Goal: Task Accomplishment & Management: Use online tool/utility

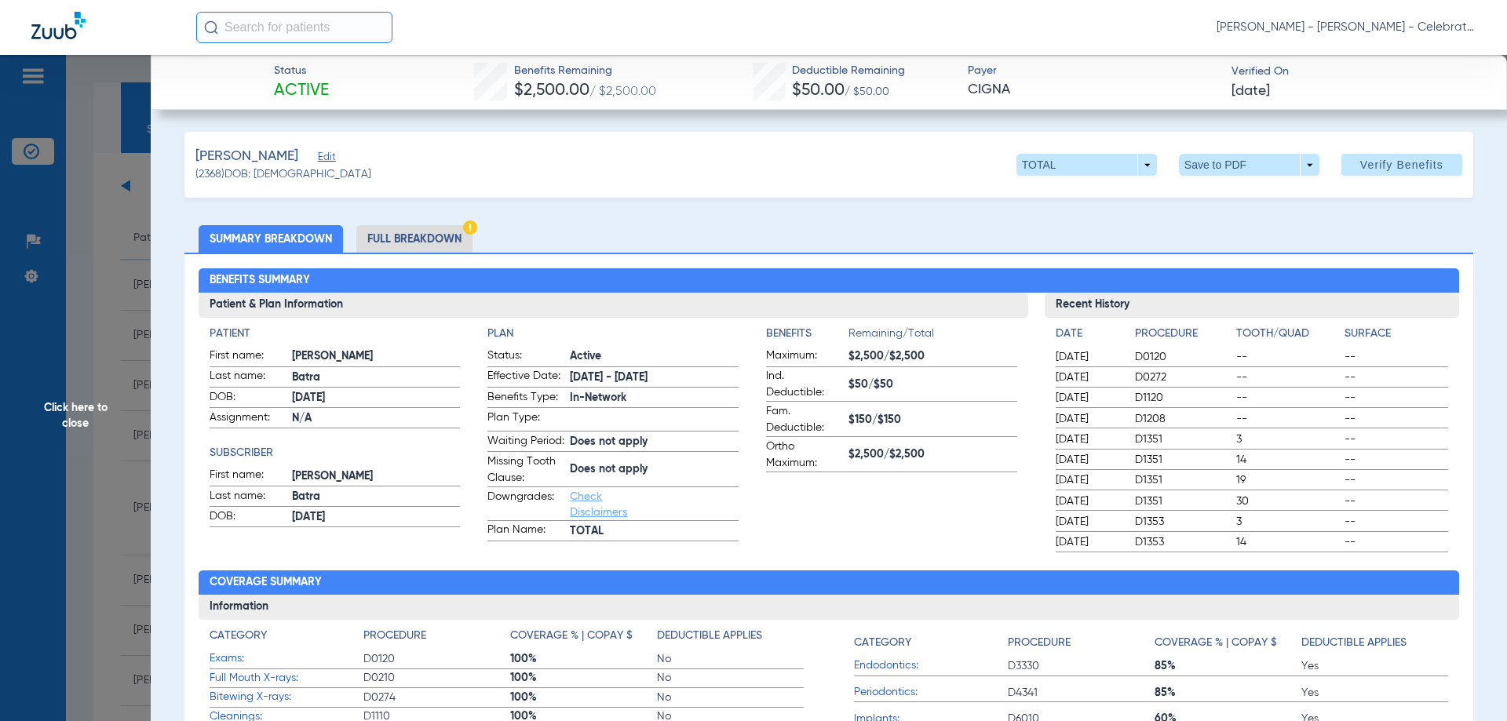
scroll to position [1662, 0]
click at [95, 403] on span "Click here to close" at bounding box center [75, 415] width 151 height 721
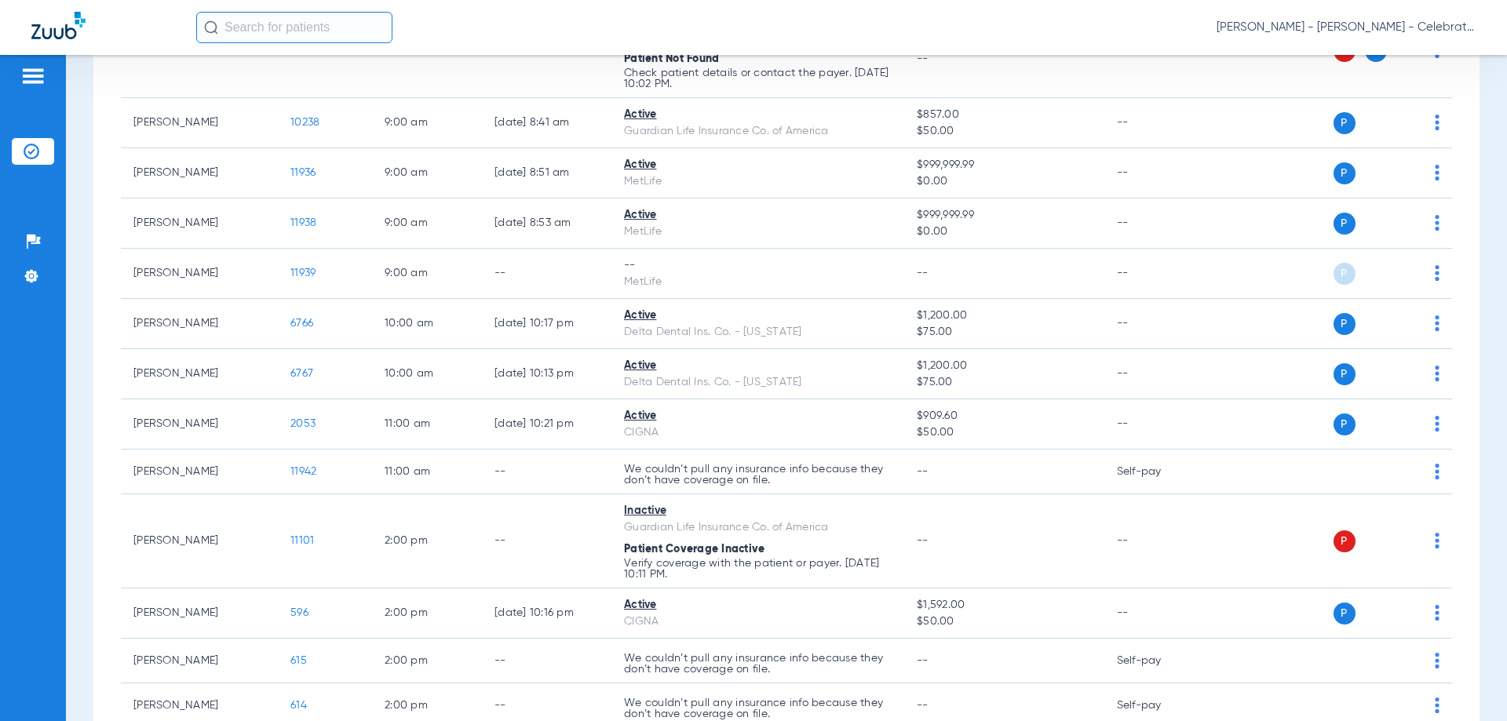
scroll to position [485, 0]
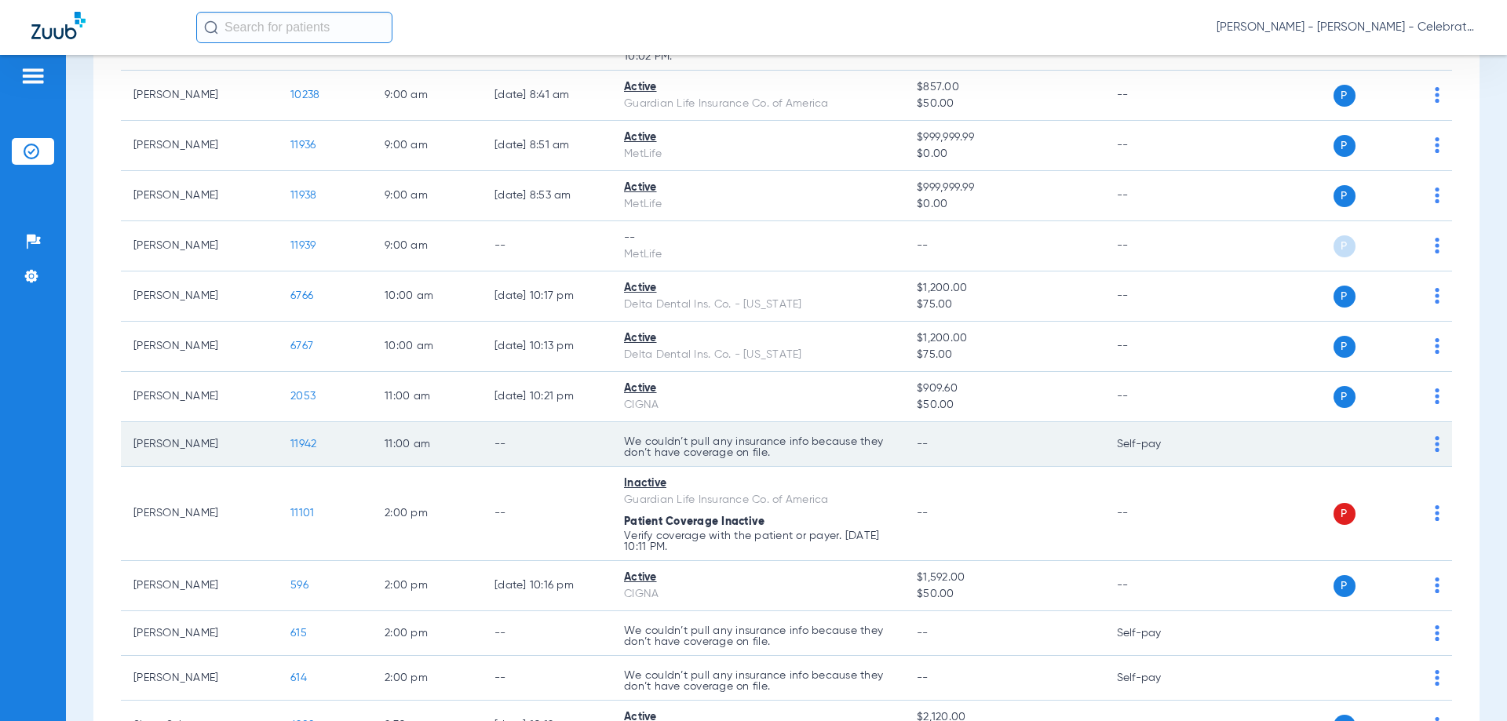
click at [301, 445] on span "11942" at bounding box center [303, 444] width 26 height 11
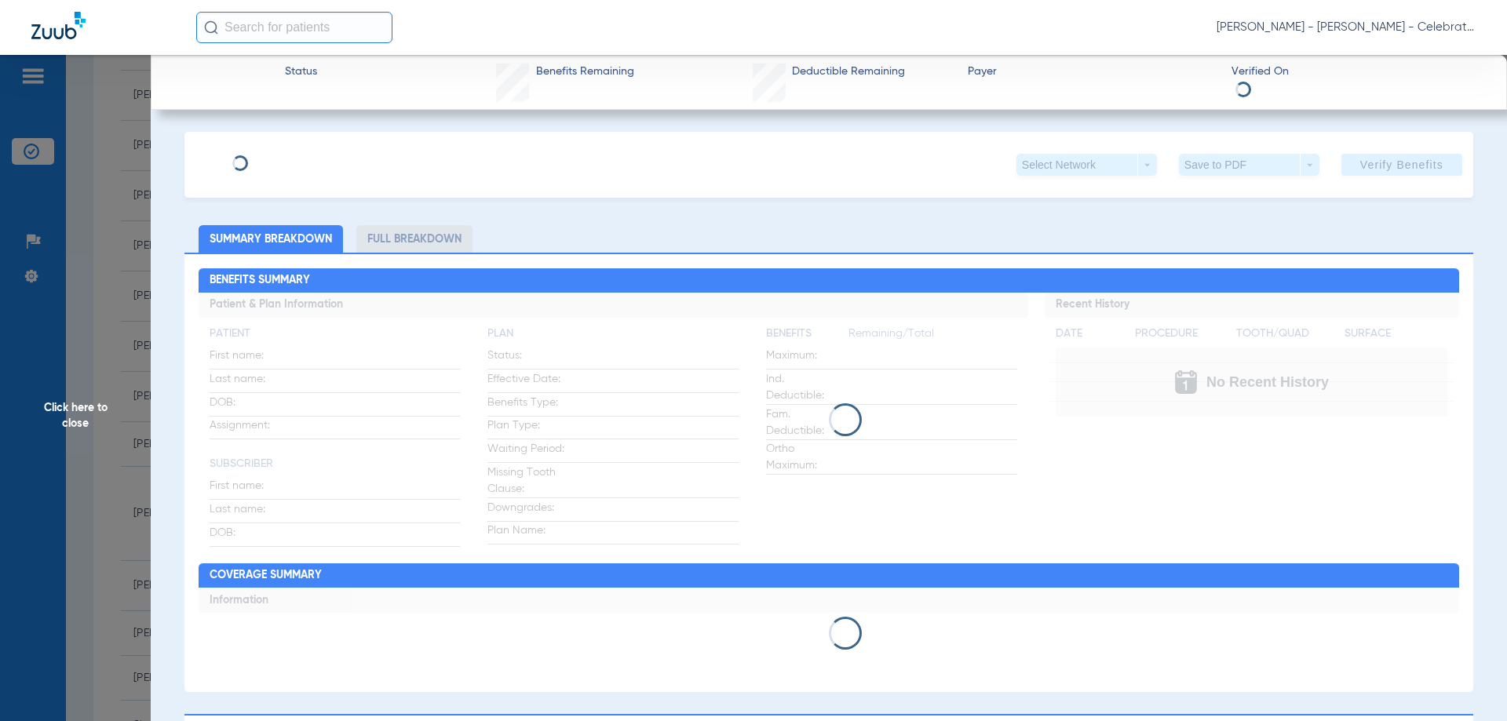
type input "[PERSON_NAME]"
type input "[DATE]"
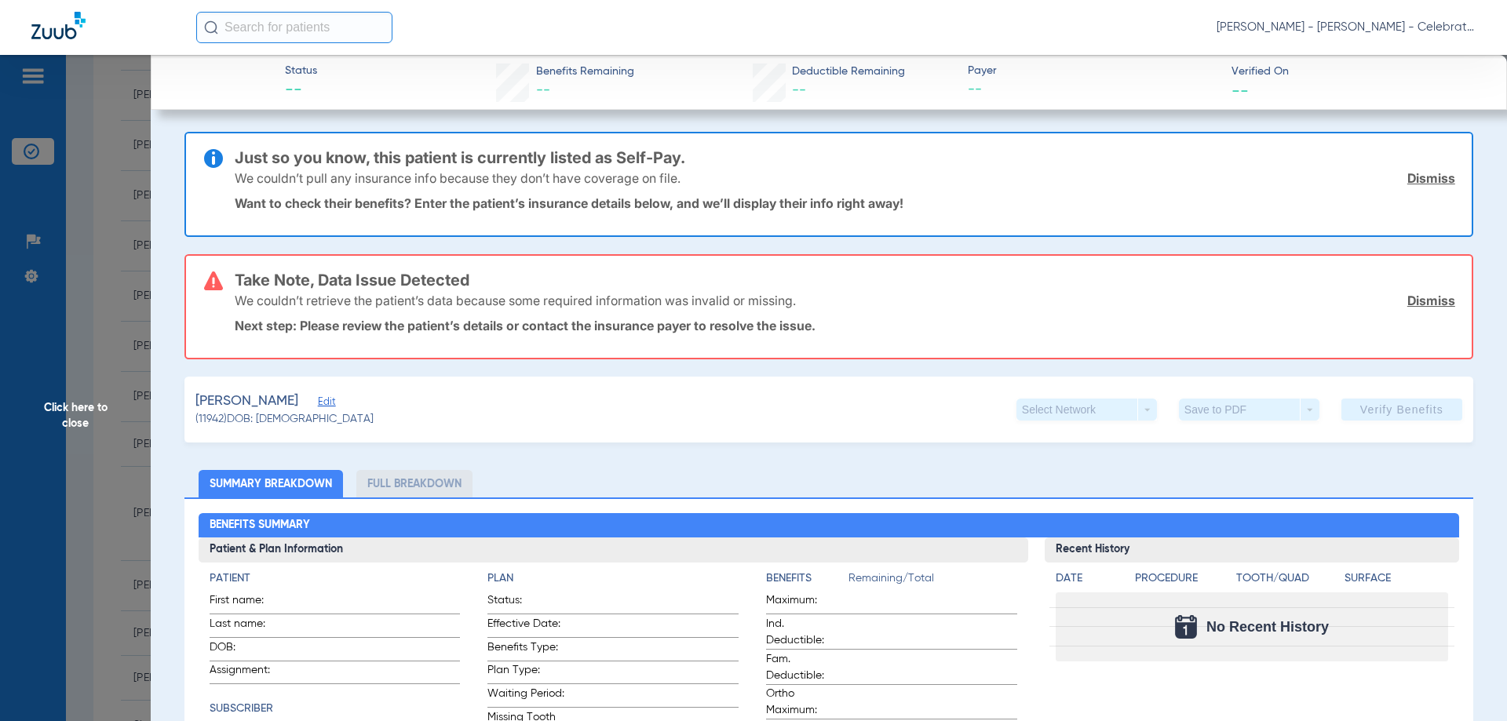
click at [319, 399] on span "Edit" at bounding box center [325, 403] width 14 height 15
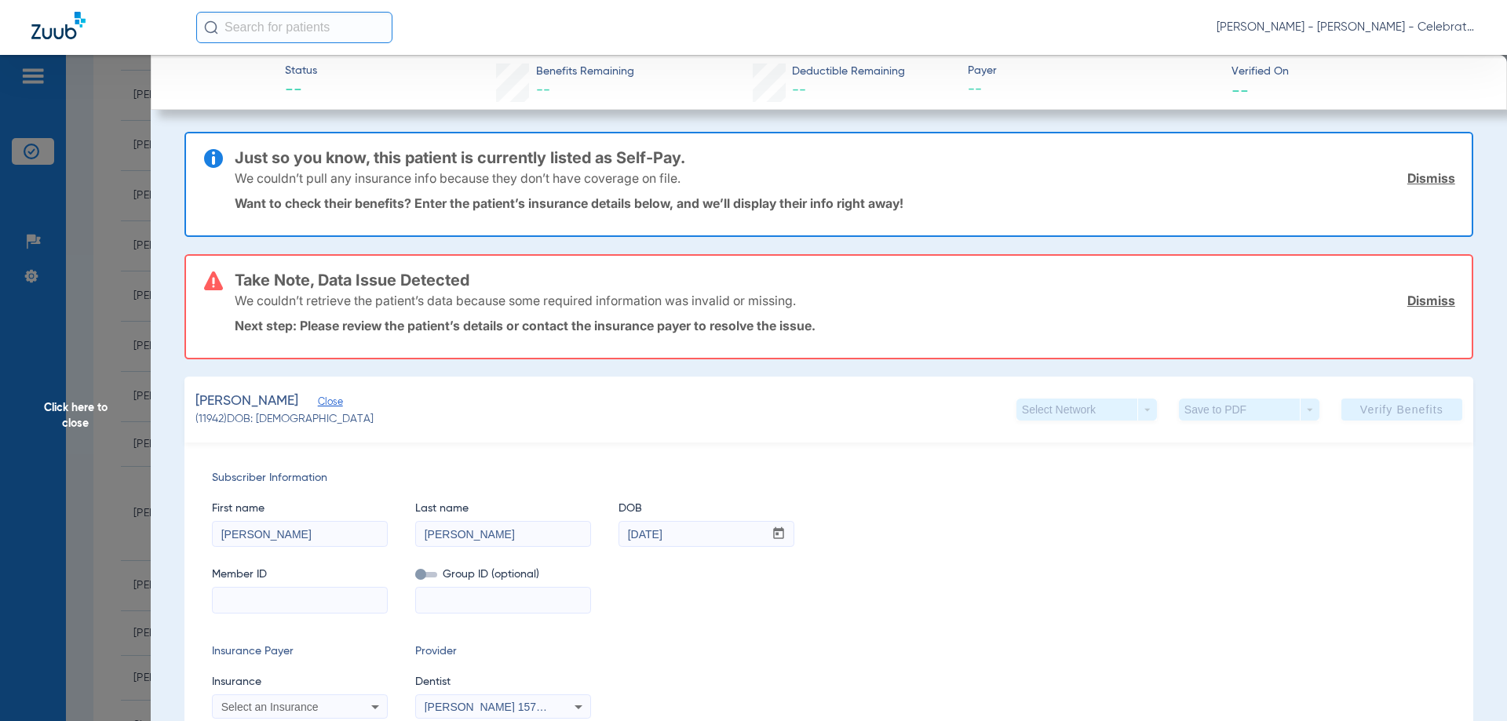
click at [318, 404] on span "Close" at bounding box center [325, 403] width 14 height 15
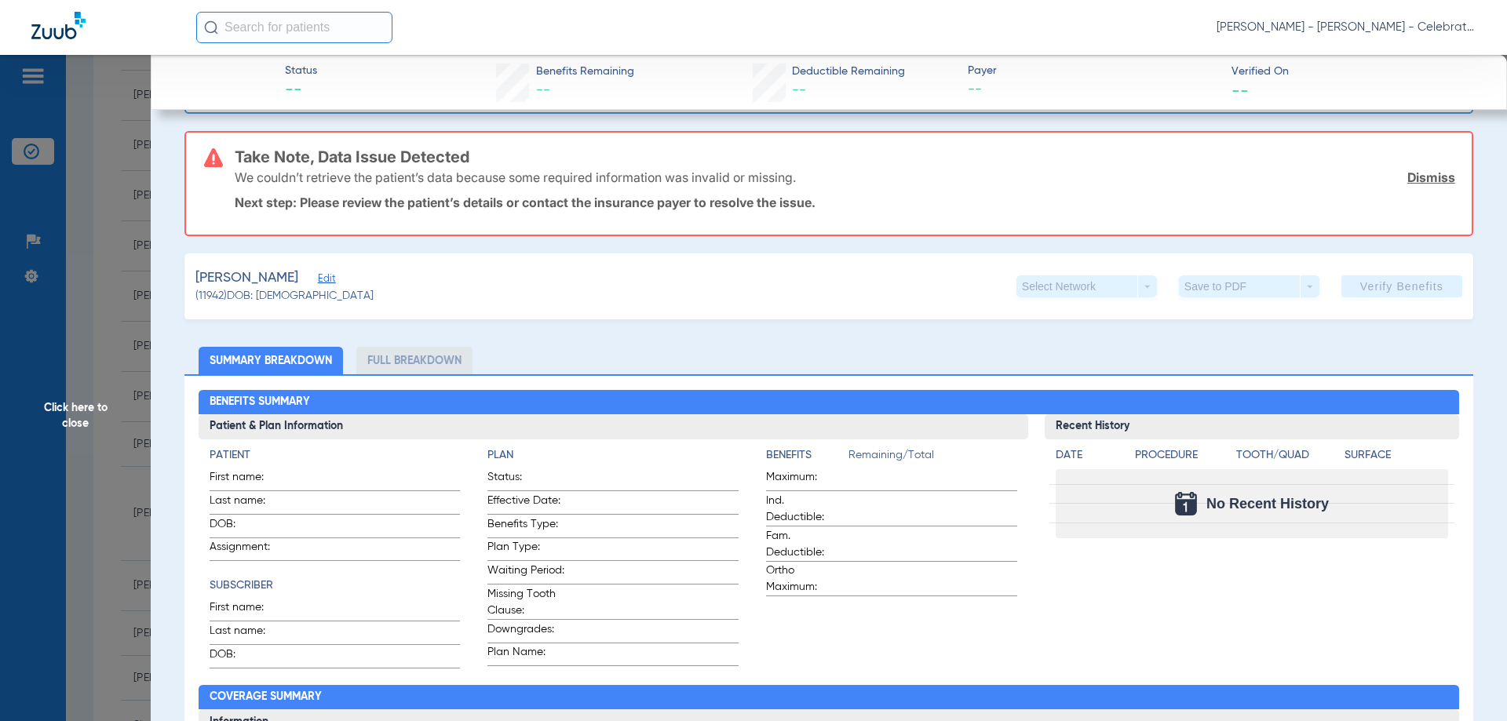
scroll to position [0, 0]
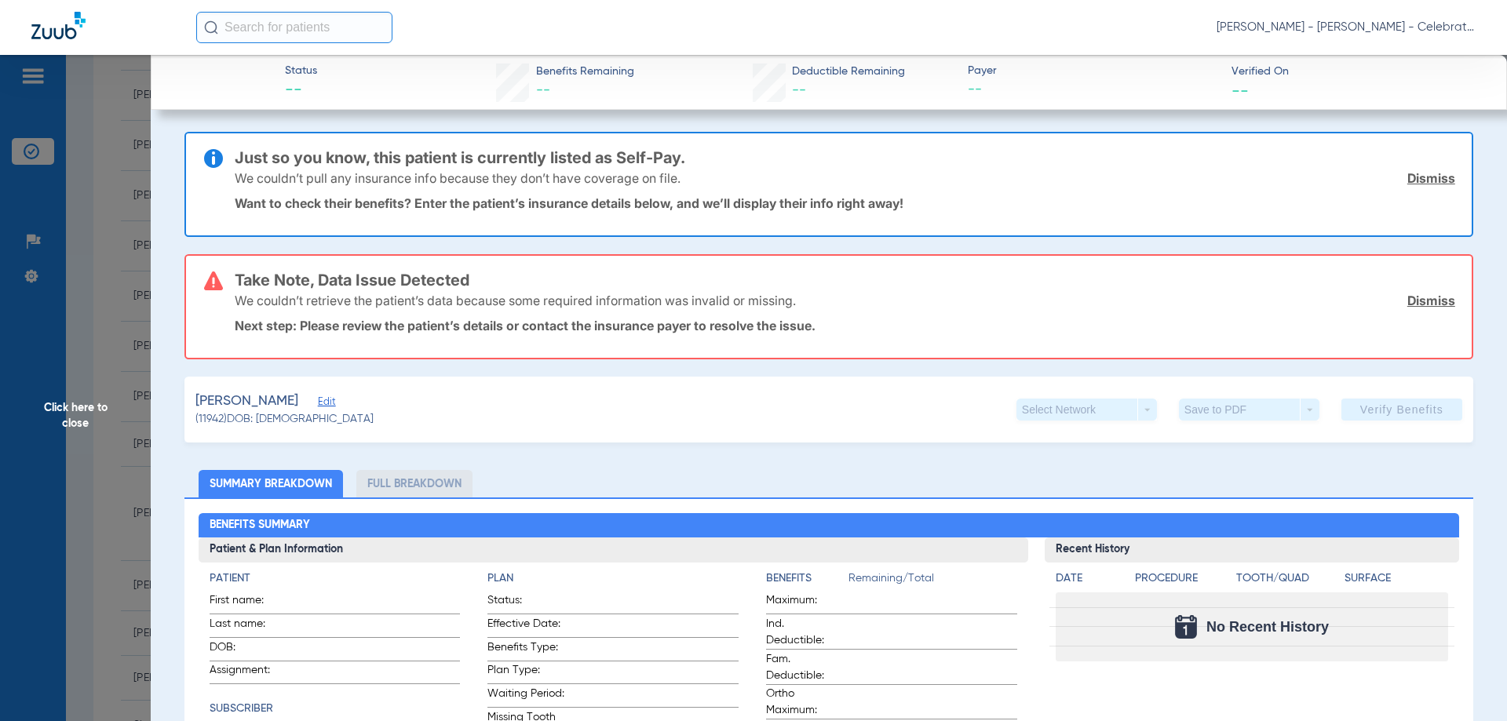
click at [318, 402] on span "Edit" at bounding box center [325, 403] width 14 height 15
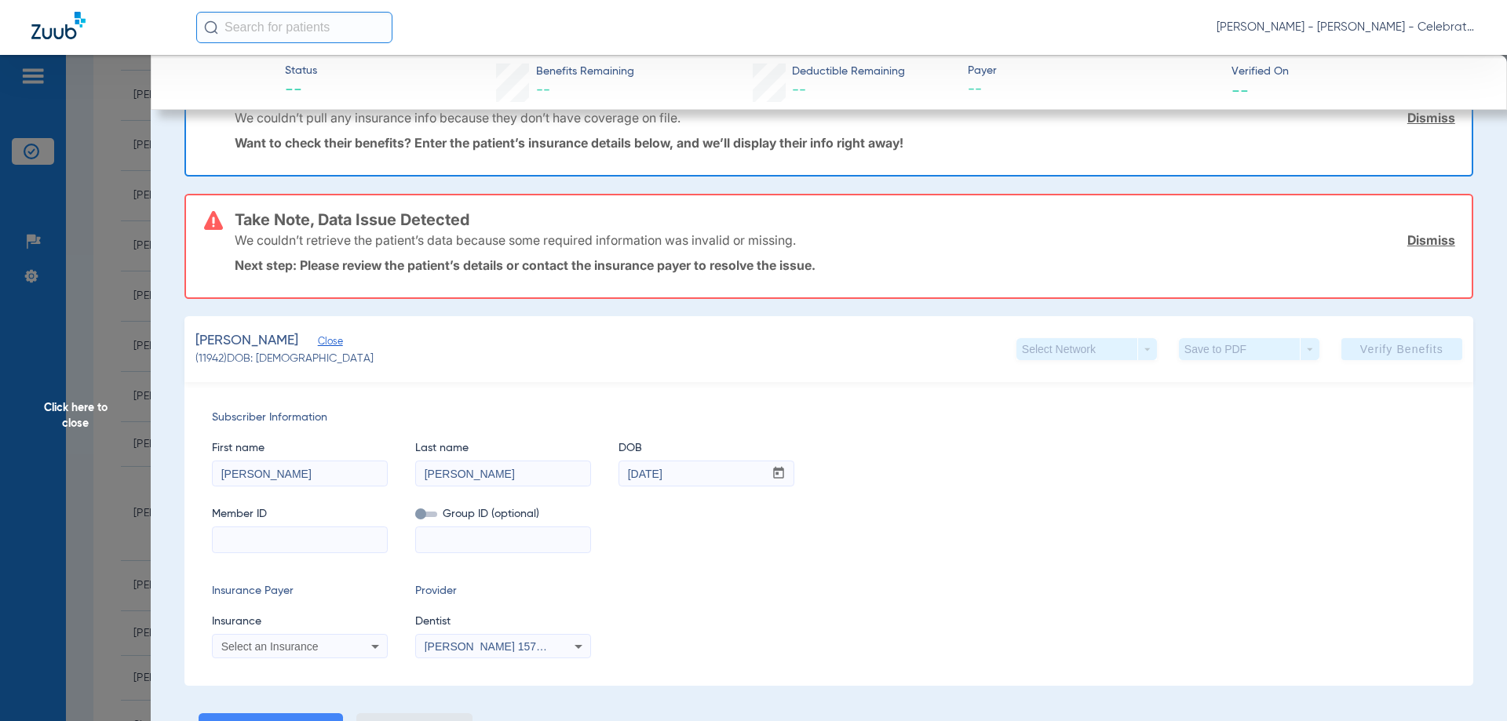
scroll to position [78, 0]
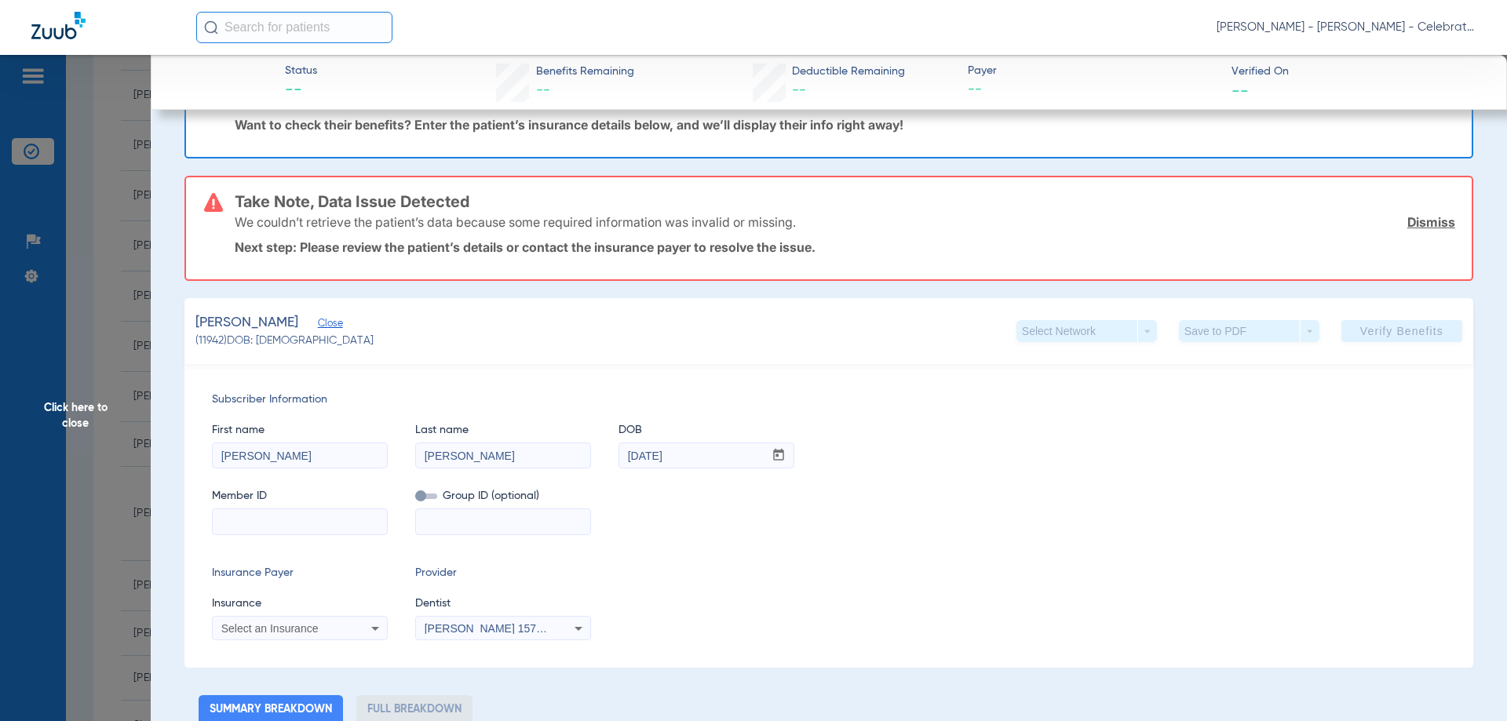
click at [298, 512] on input at bounding box center [300, 521] width 174 height 25
click at [287, 520] on input at bounding box center [300, 521] width 174 height 25
paste input "0041657689"
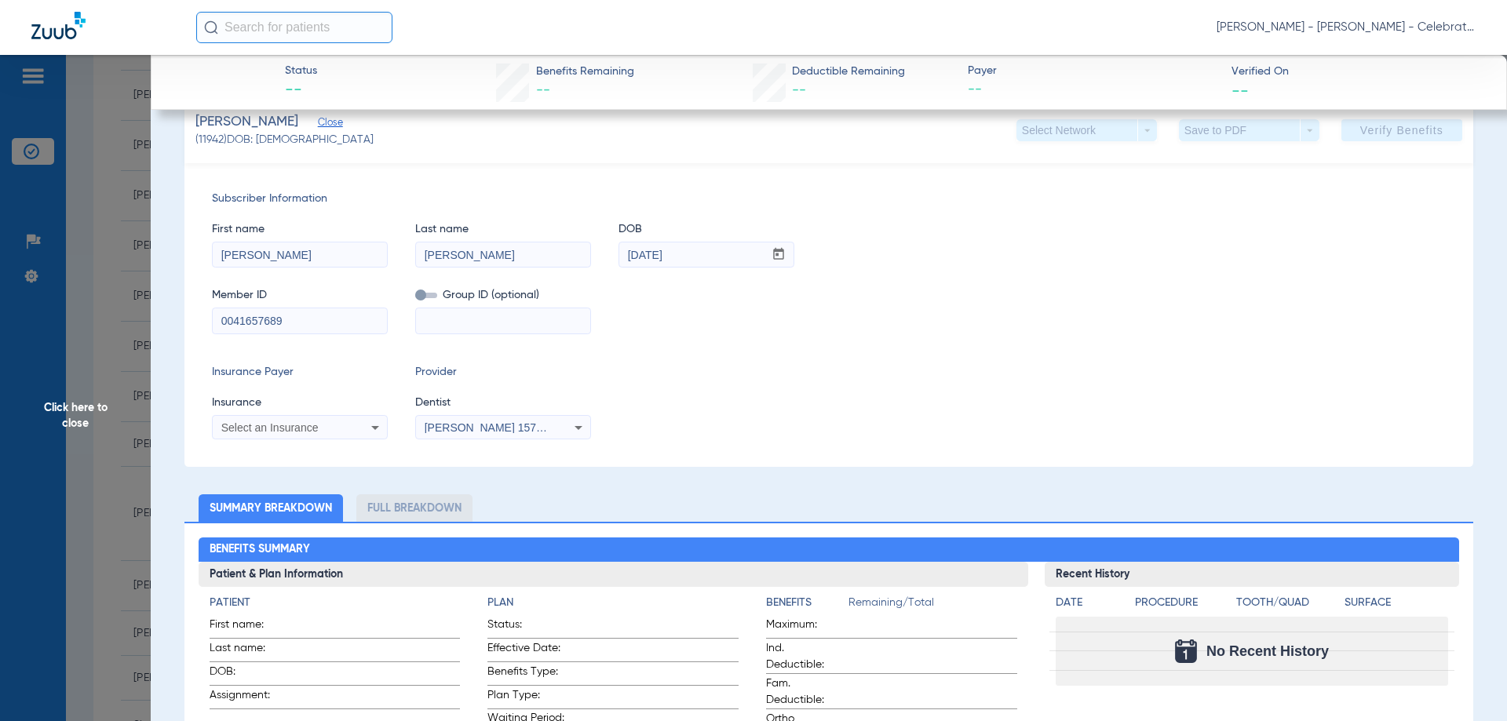
scroll to position [314, 0]
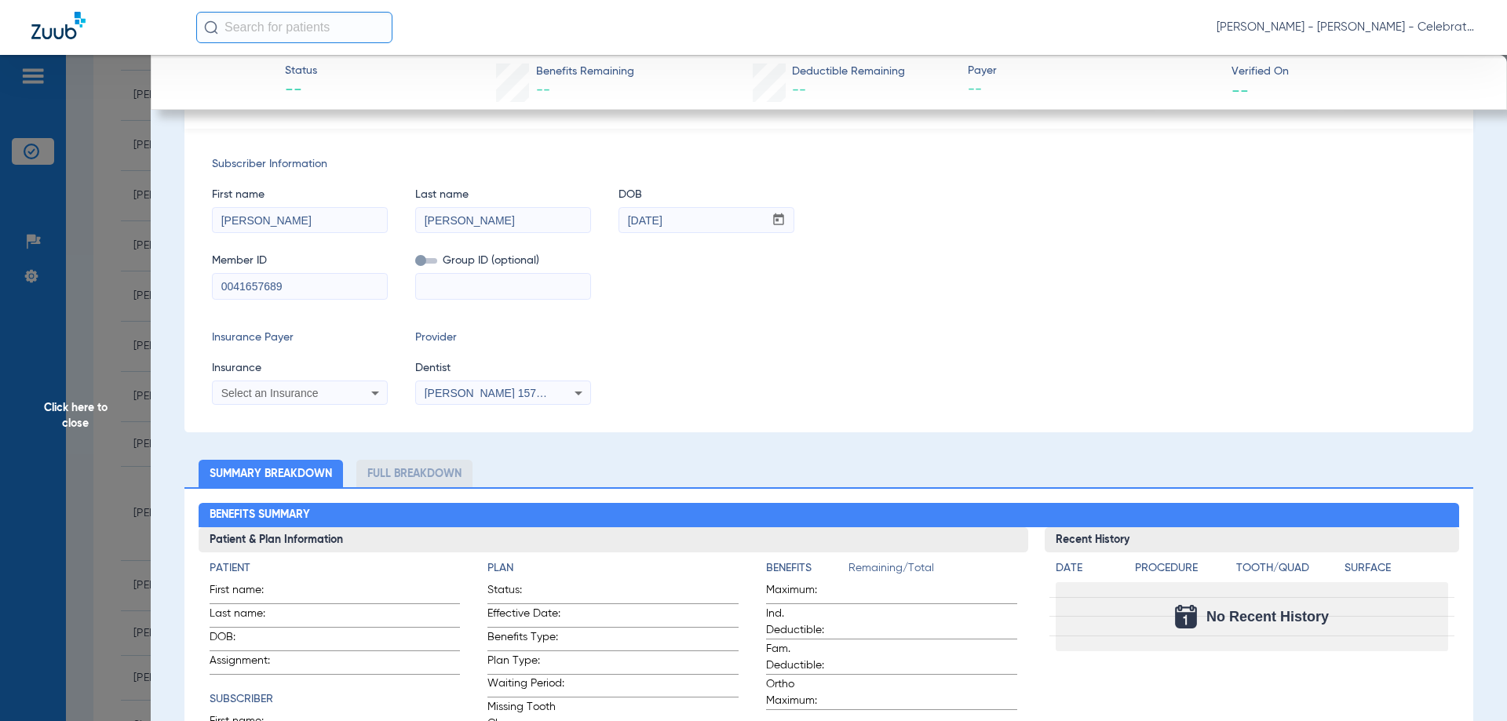
type input "0041657689"
click at [284, 386] on div "Select an Insurance" at bounding box center [300, 393] width 174 height 19
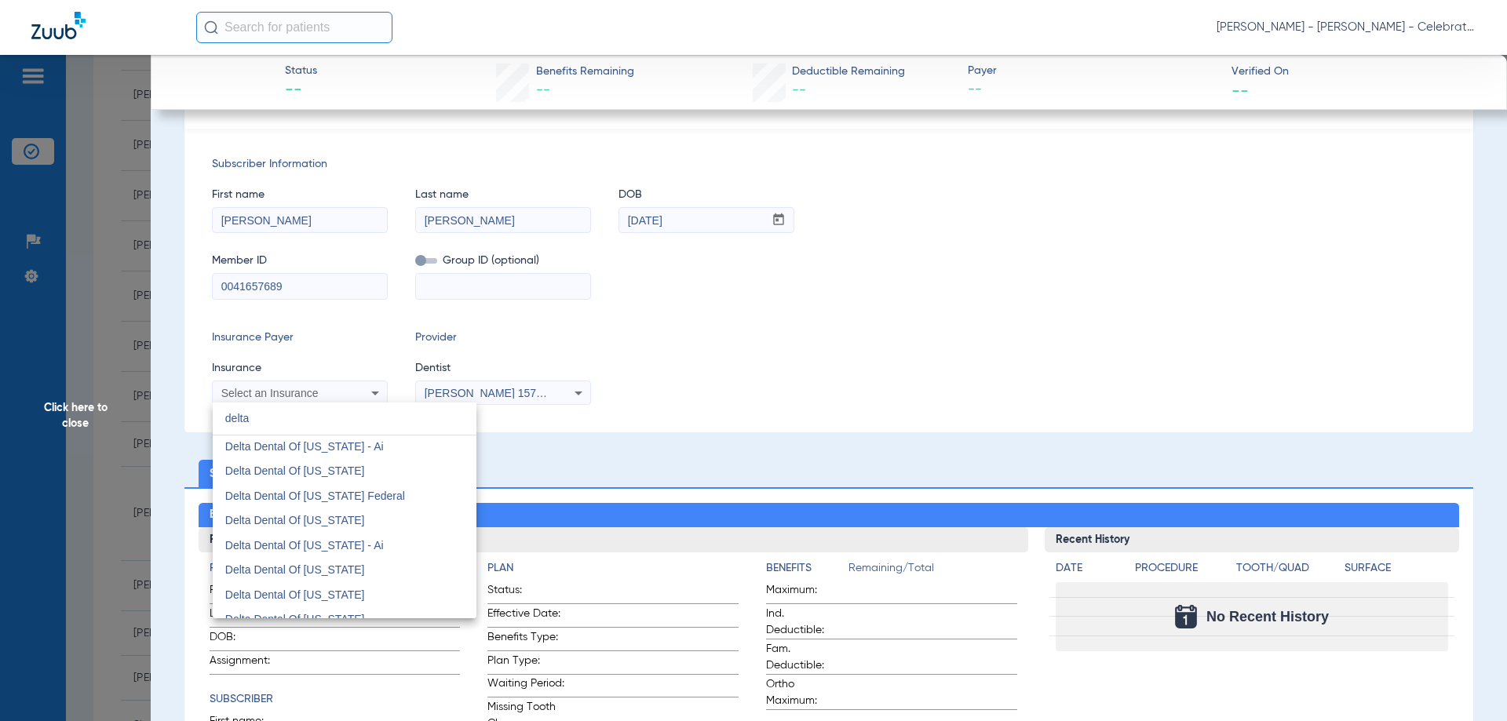
scroll to position [392, 0]
type input "delta"
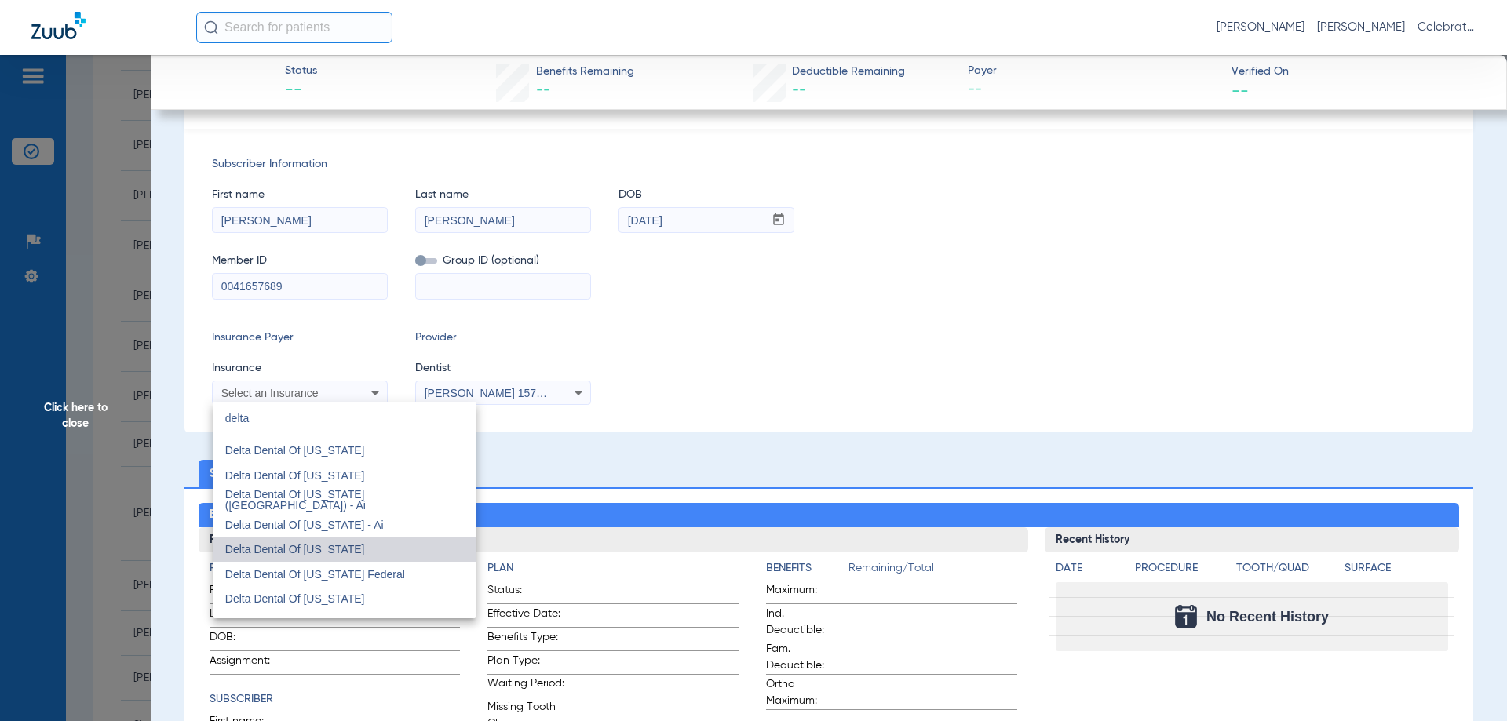
click at [345, 551] on span "Delta Dental Of California" at bounding box center [295, 549] width 140 height 13
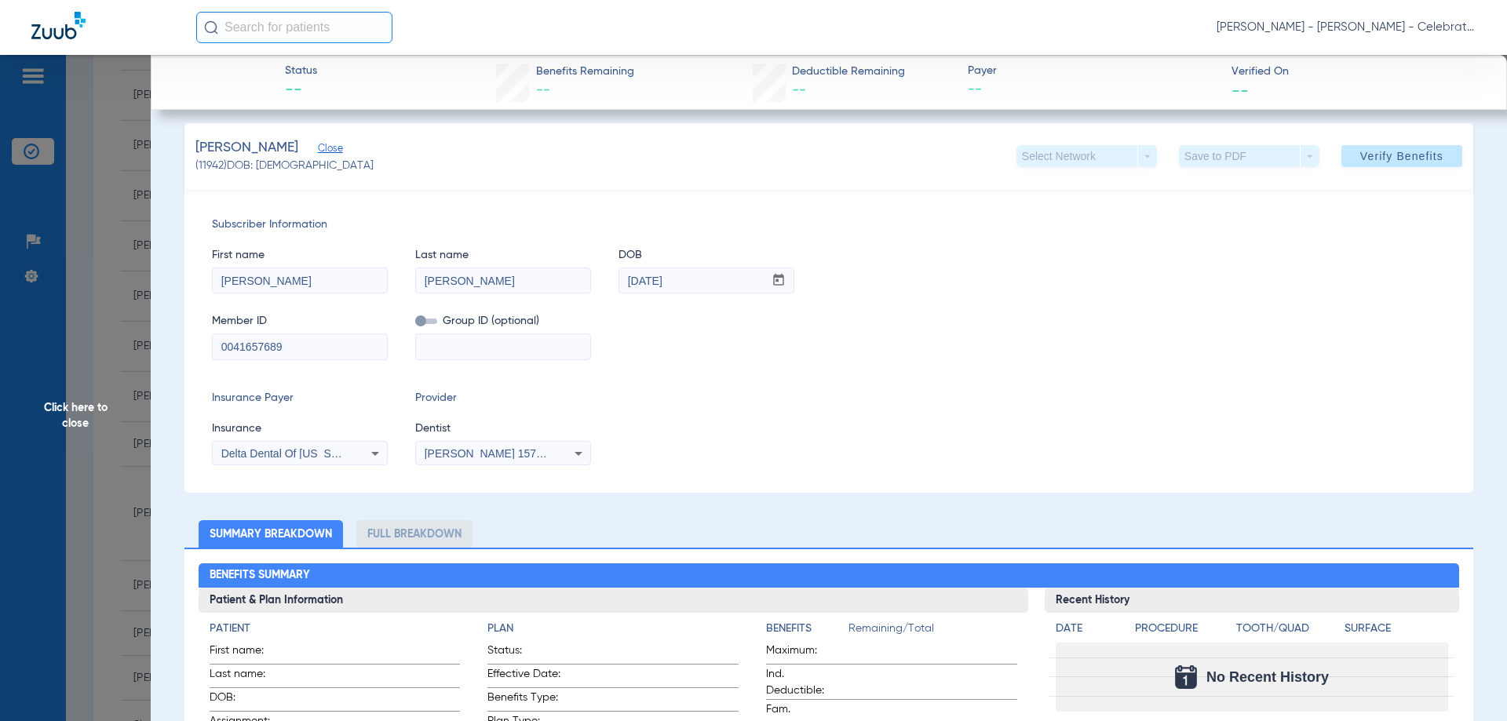
scroll to position [113, 0]
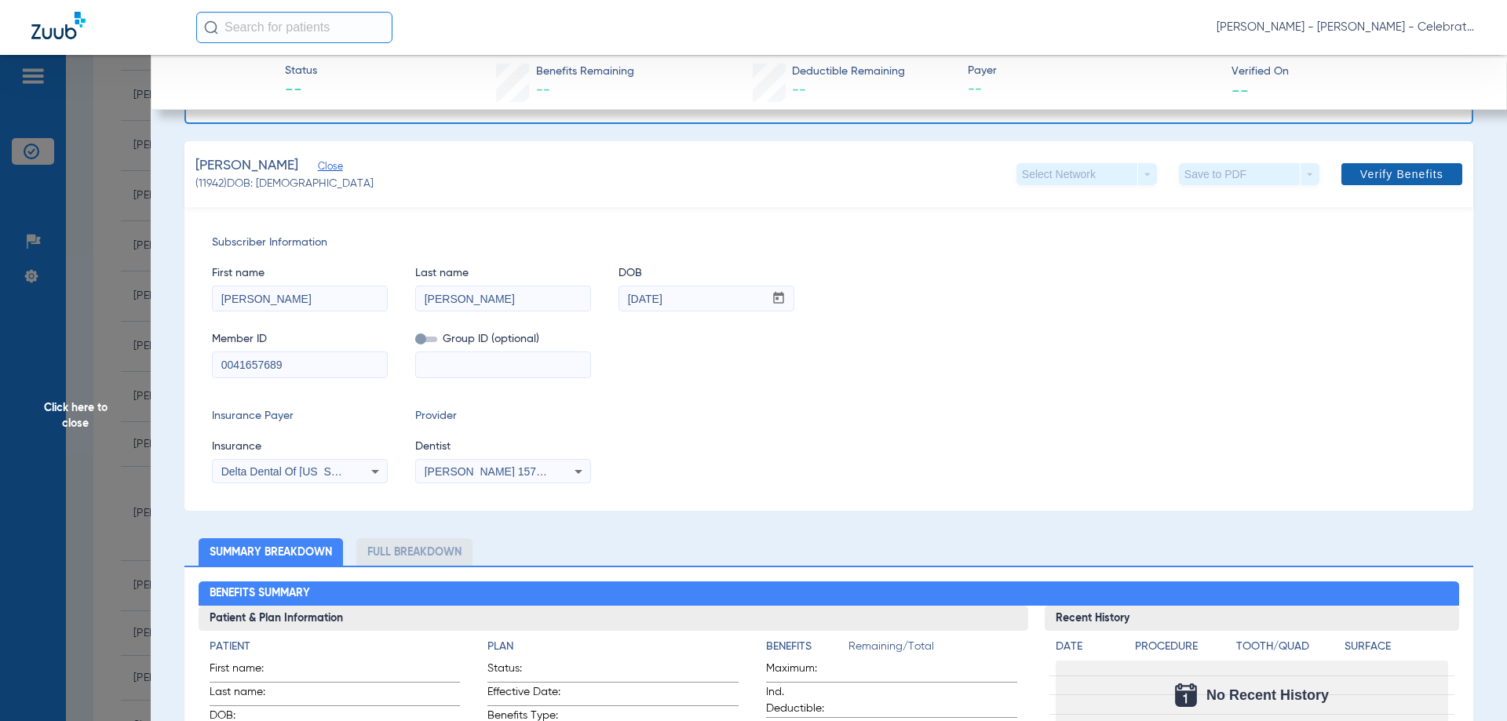
click at [1411, 188] on span at bounding box center [1401, 174] width 121 height 38
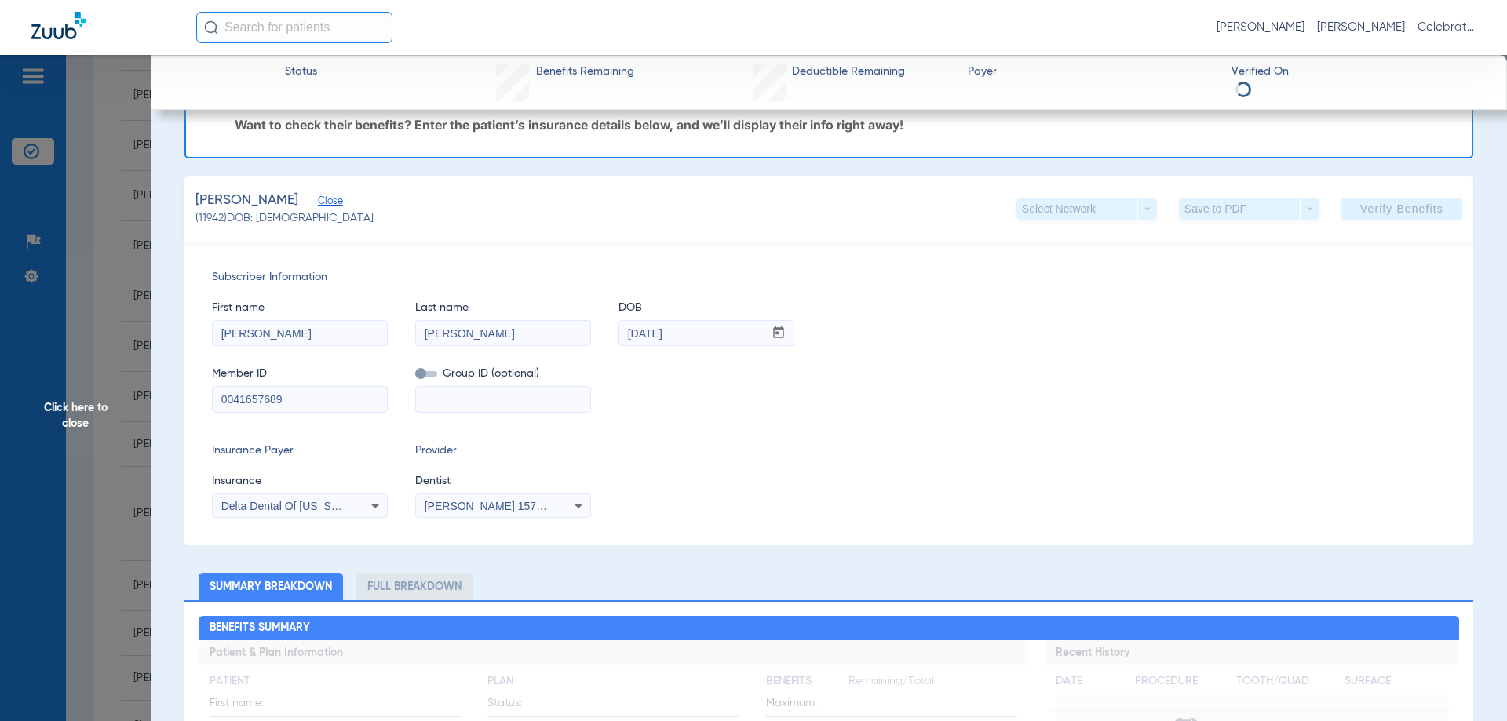
scroll to position [201, 0]
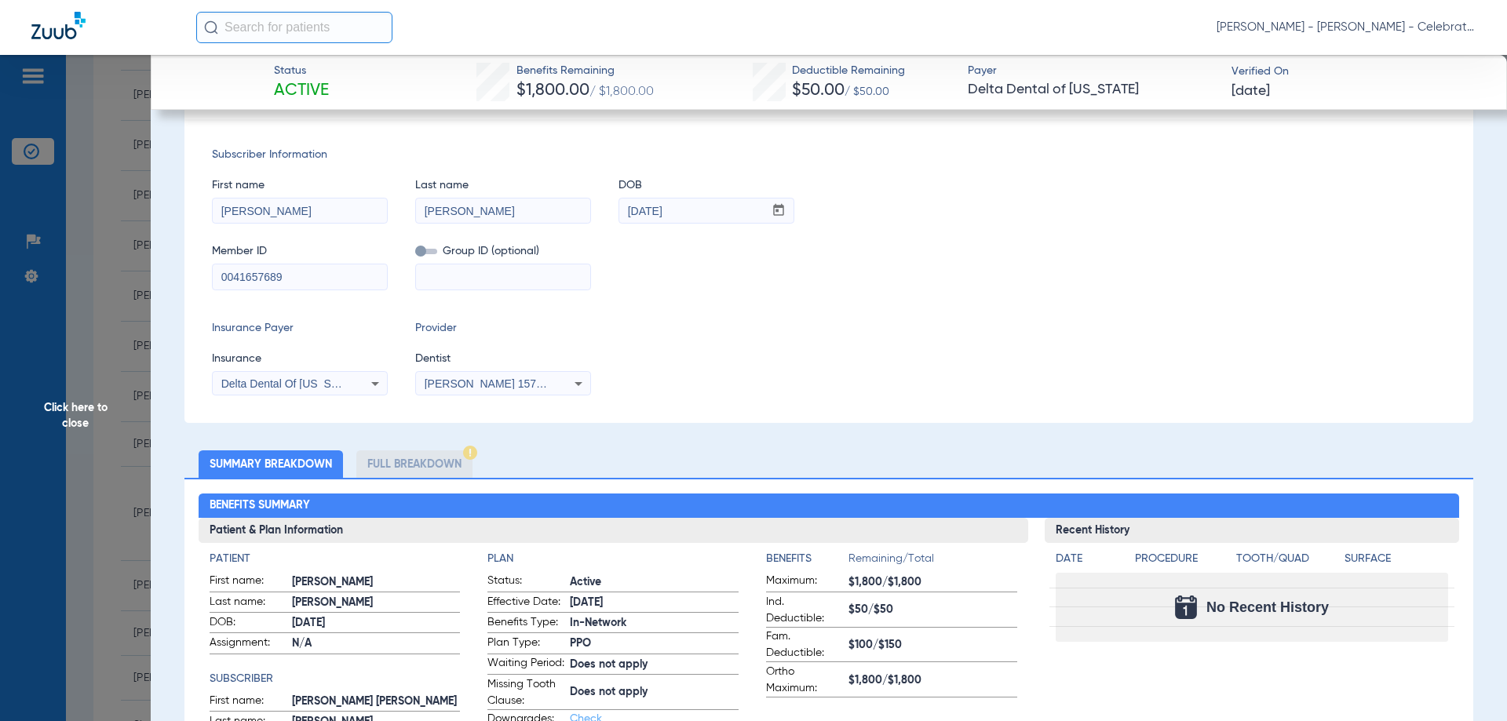
click at [431, 454] on li "Full Breakdown" at bounding box center [414, 463] width 116 height 27
click at [1120, 271] on div "Member ID 0041657689 Group ID (optional)" at bounding box center [829, 259] width 1234 height 60
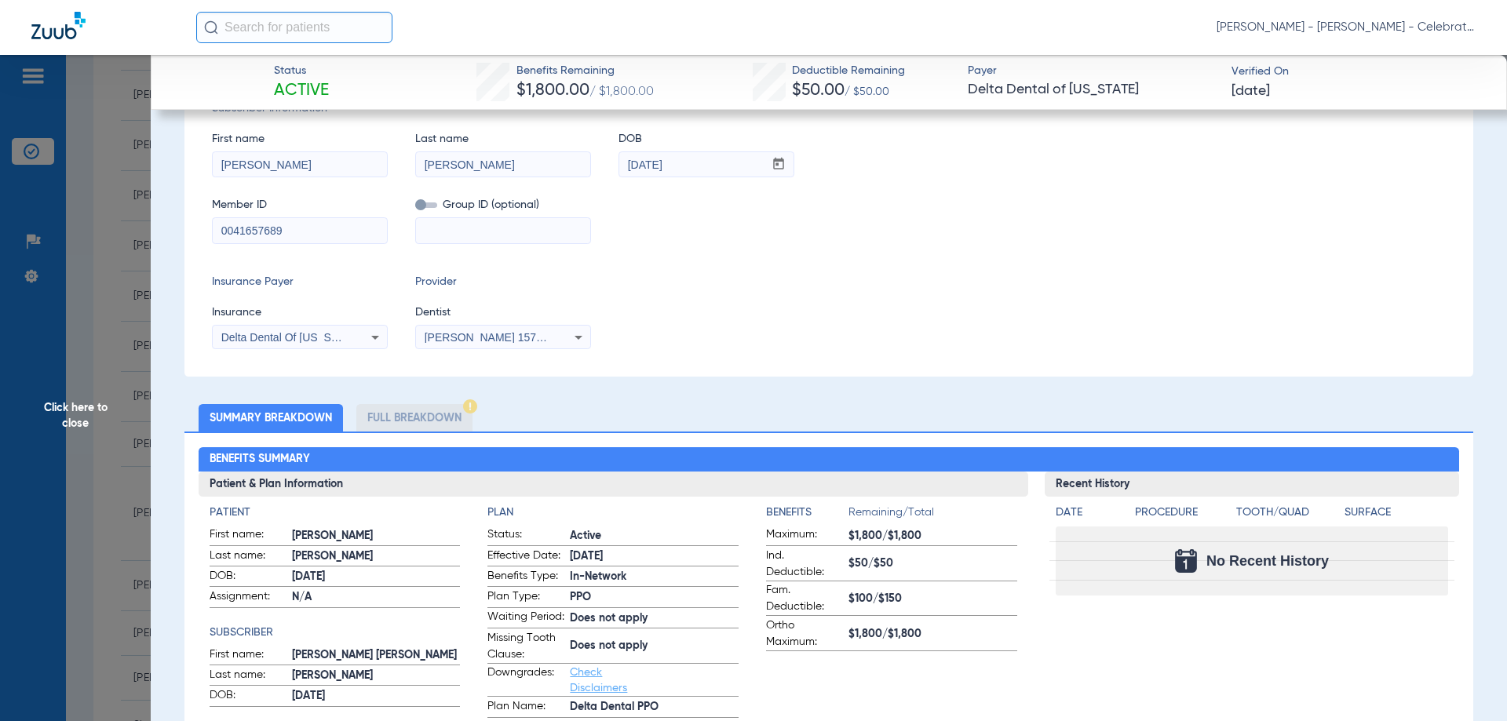
scroll to position [392, 0]
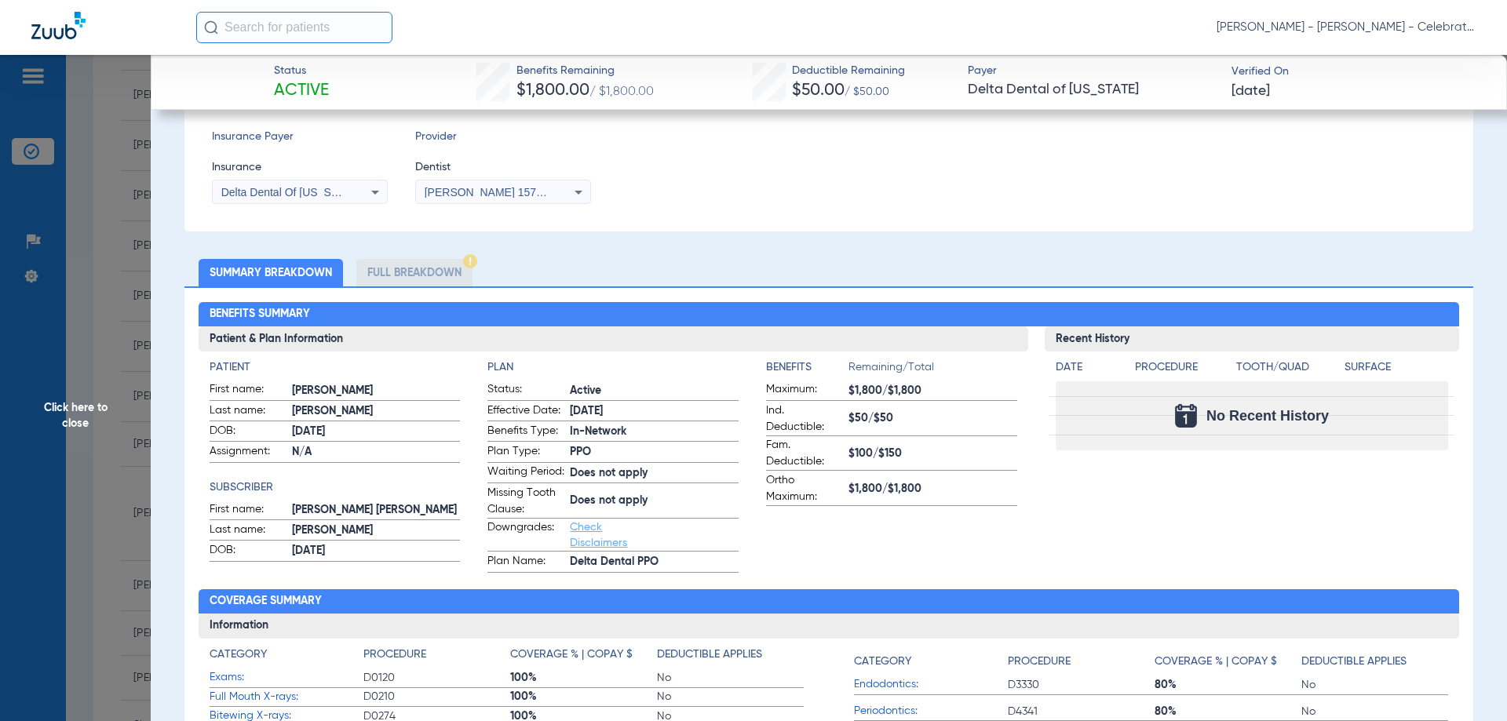
click at [425, 267] on li "Full Breakdown" at bounding box center [414, 272] width 116 height 27
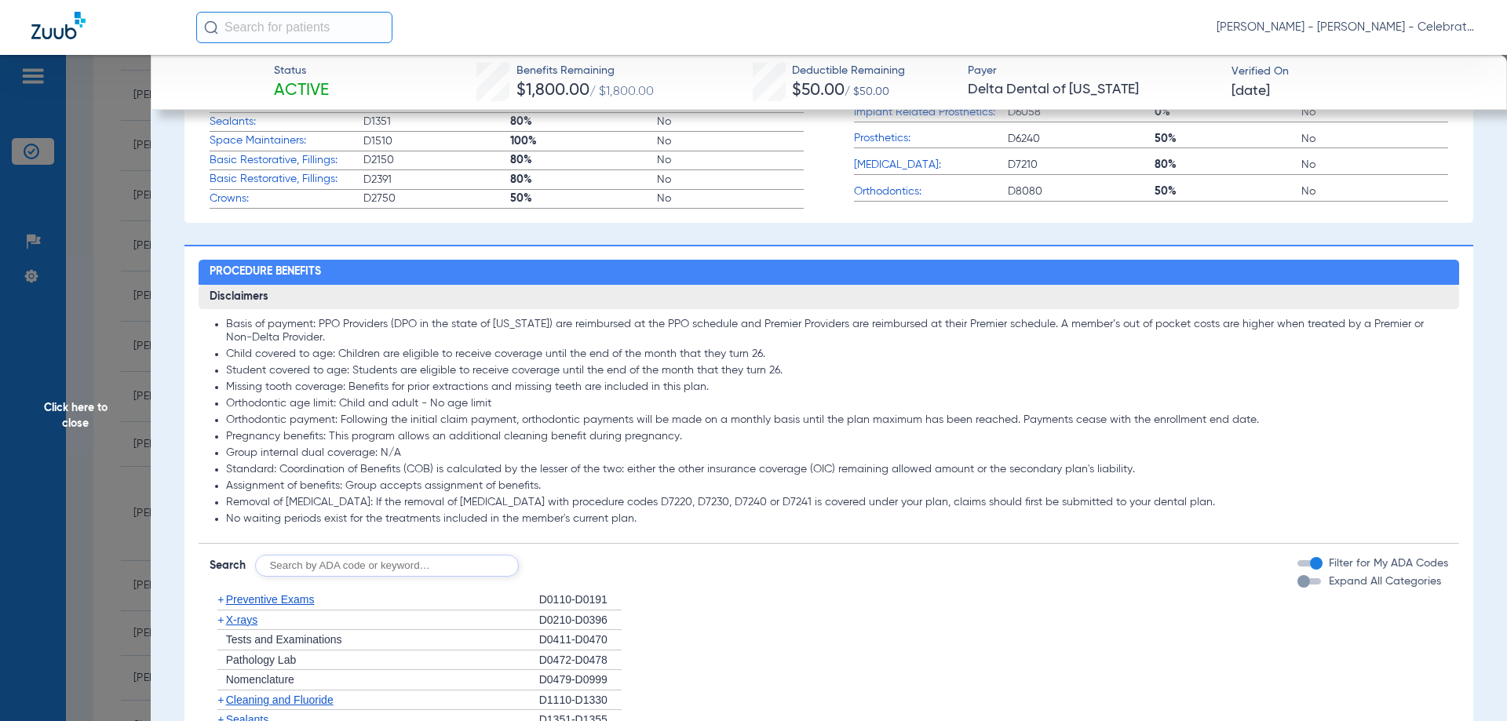
scroll to position [1437, 0]
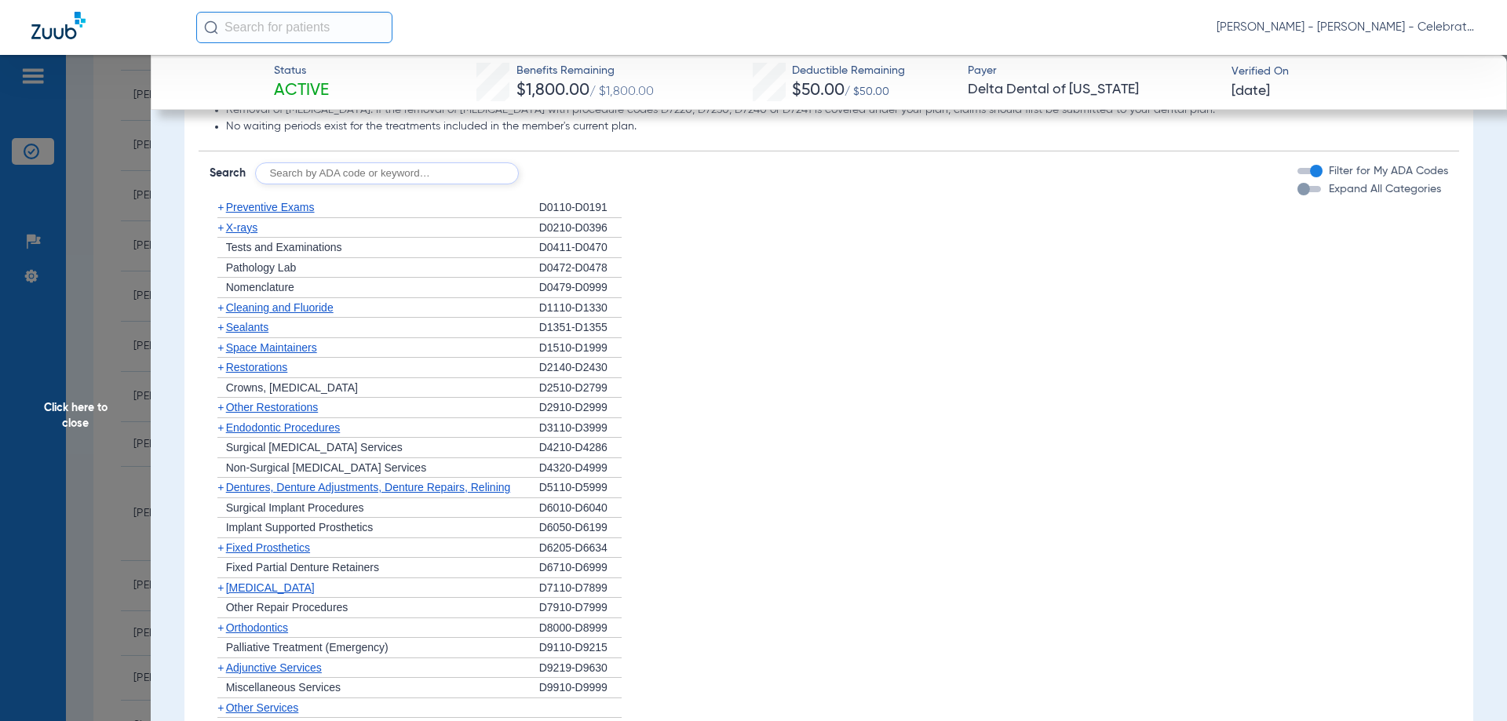
click at [243, 234] on span "X-rays" at bounding box center [241, 227] width 31 height 13
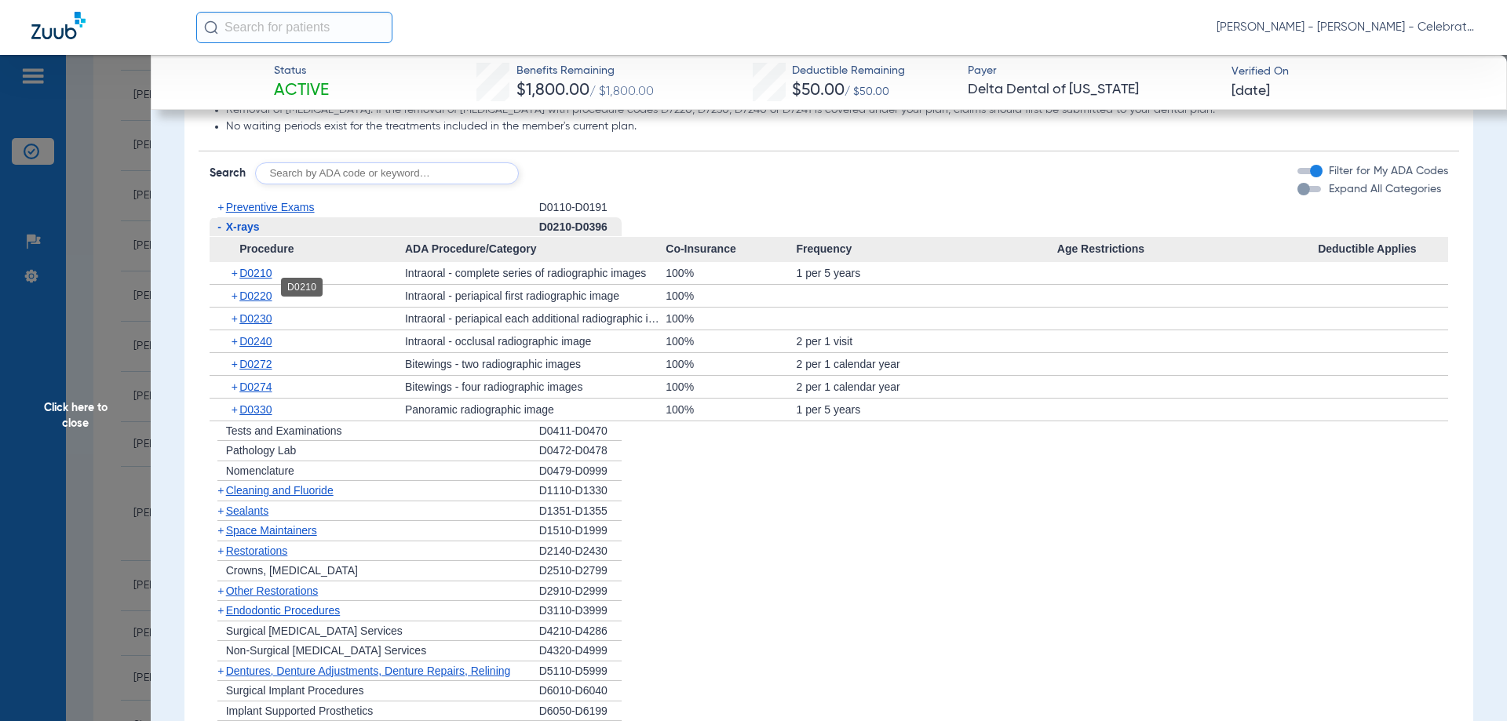
click at [262, 279] on span "D0210" at bounding box center [255, 273] width 32 height 13
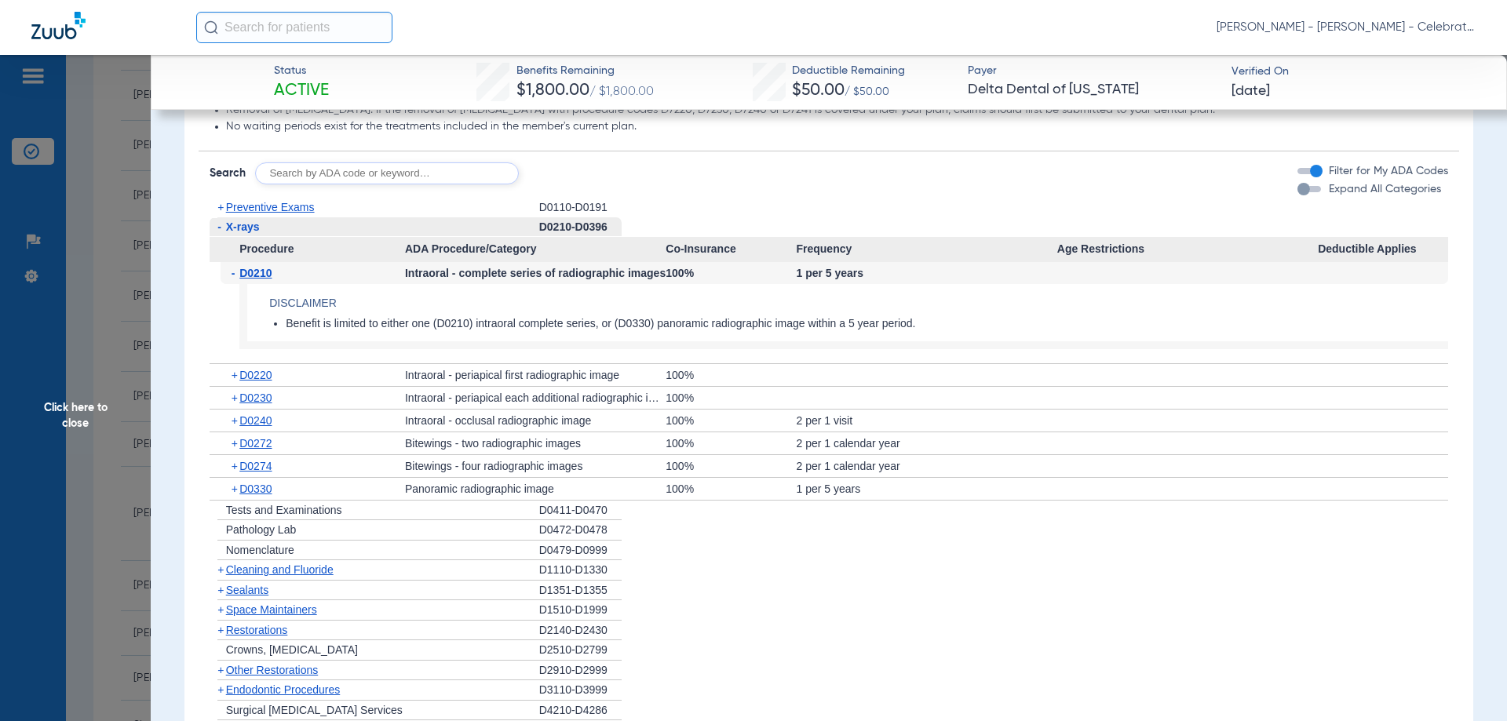
click at [262, 279] on span "D0210" at bounding box center [255, 273] width 32 height 13
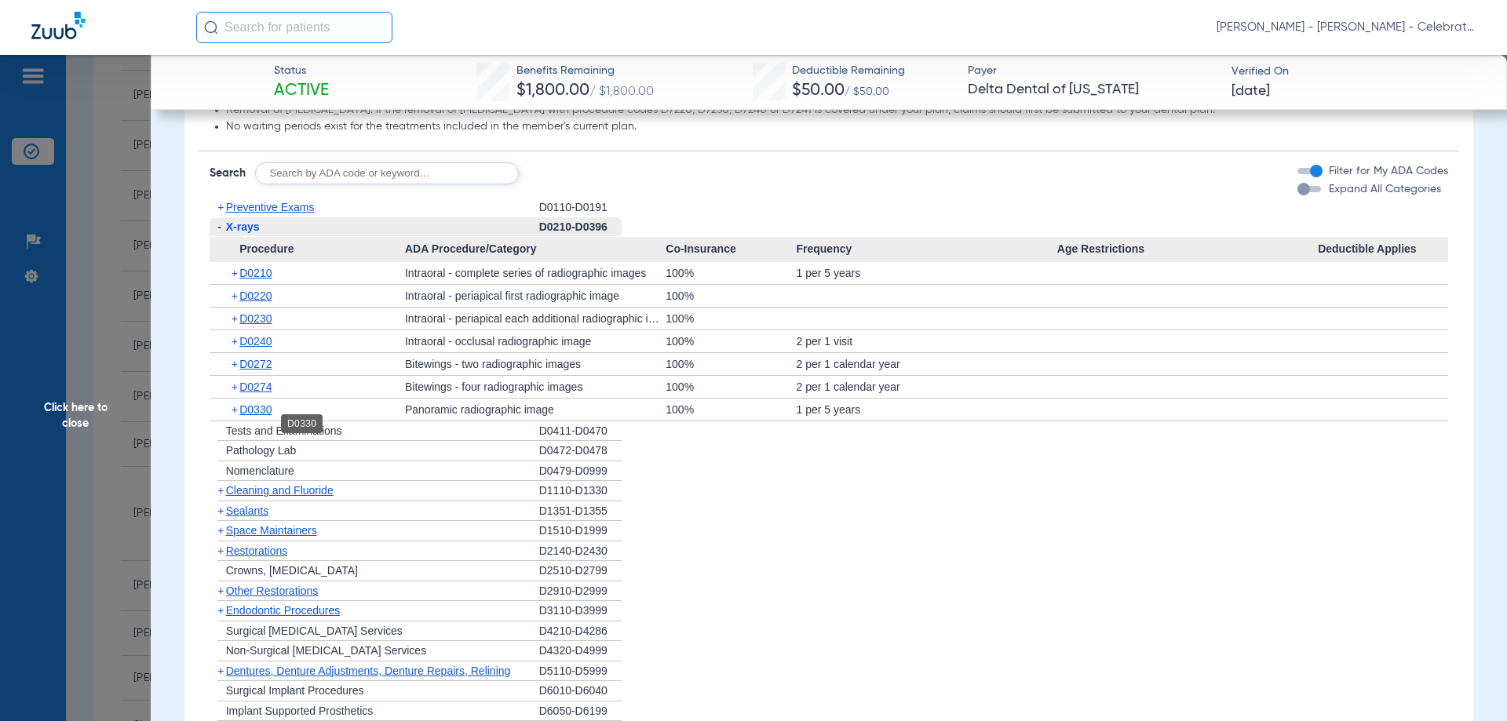
click at [257, 416] on span "D0330" at bounding box center [255, 409] width 32 height 13
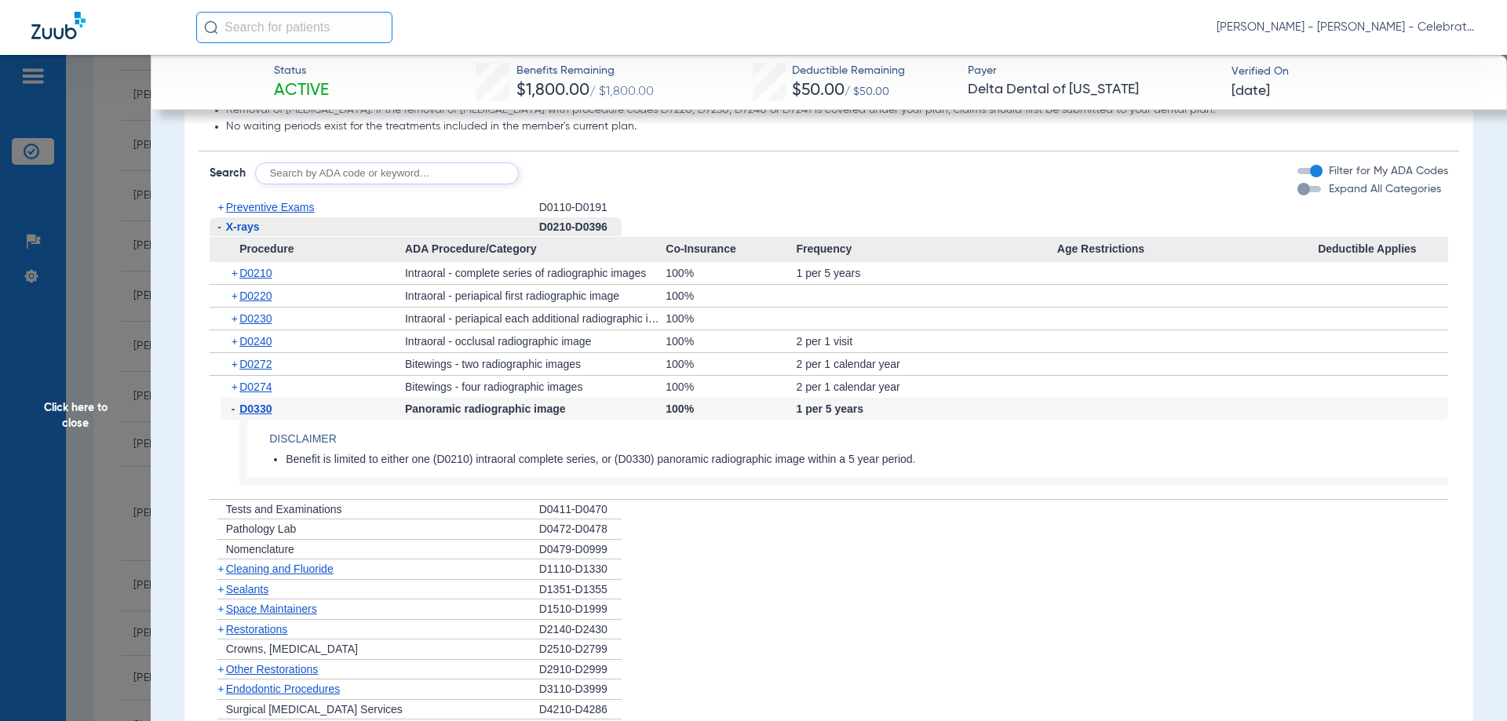
click at [257, 415] on span "D0330" at bounding box center [255, 409] width 32 height 13
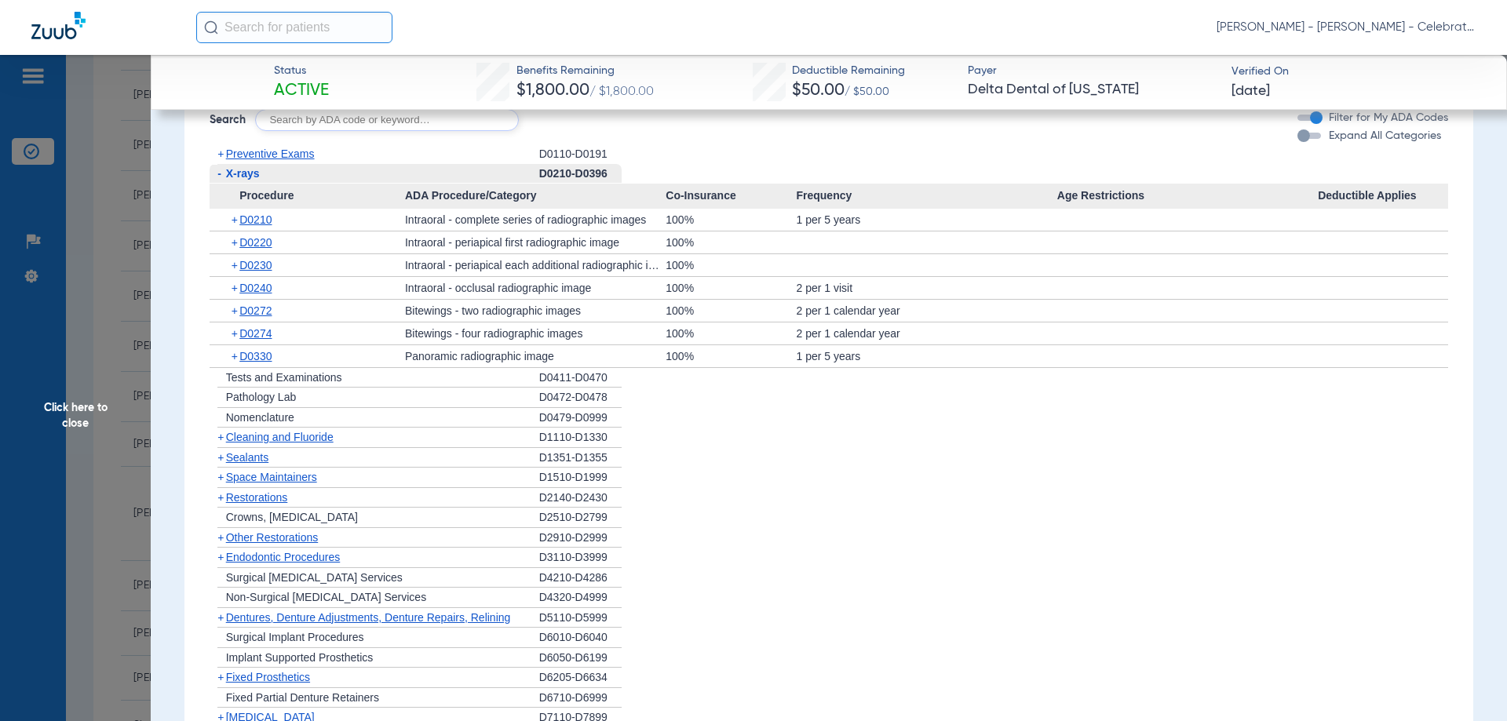
scroll to position [1515, 0]
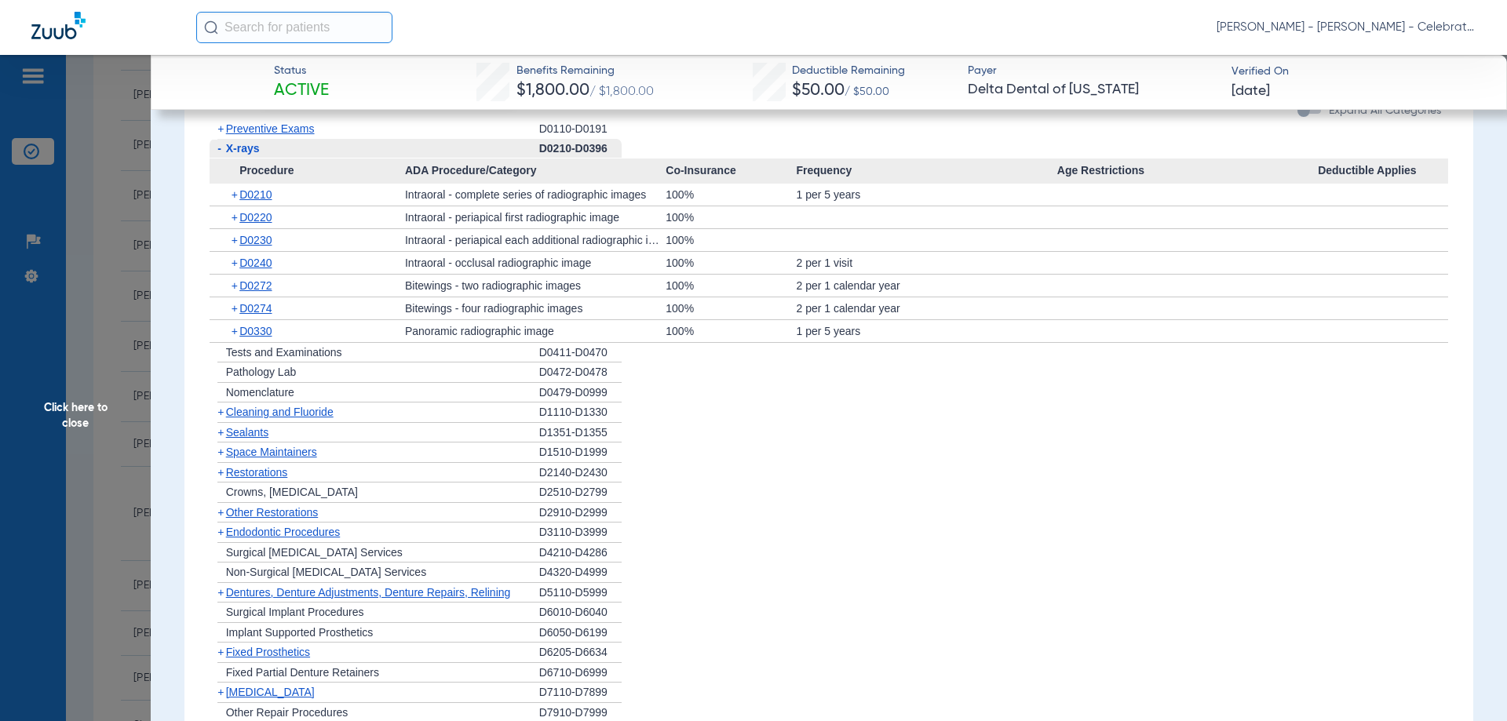
click at [92, 418] on span "Click here to close" at bounding box center [75, 415] width 151 height 721
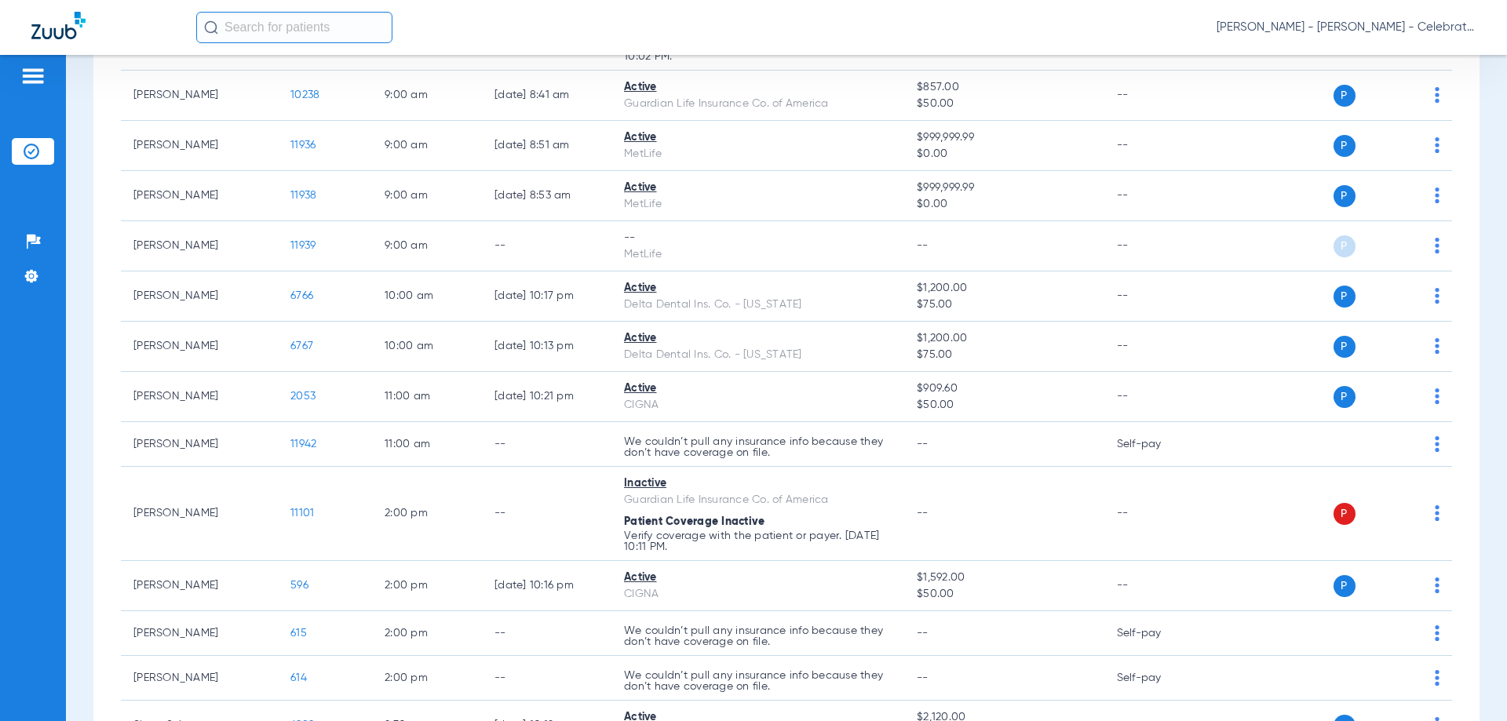
scroll to position [0, 0]
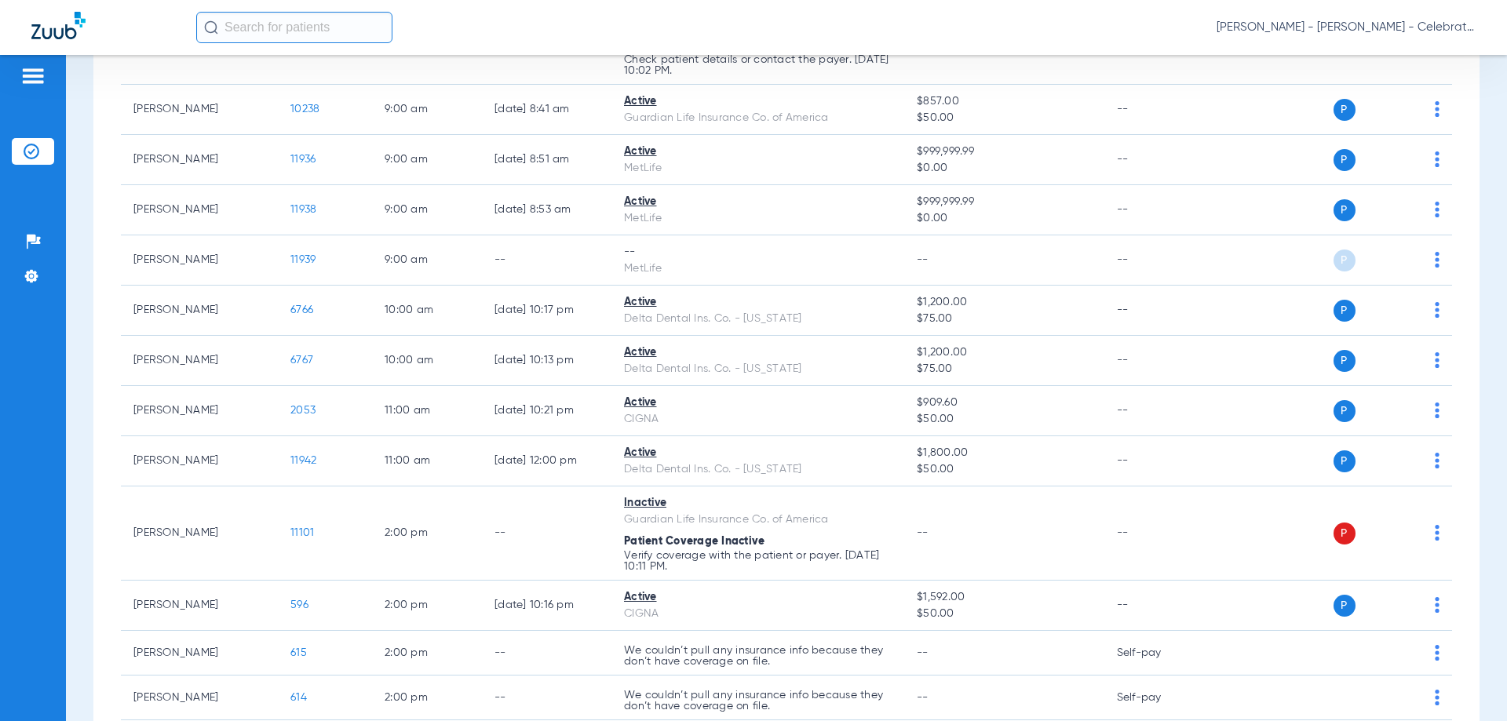
scroll to position [549, 0]
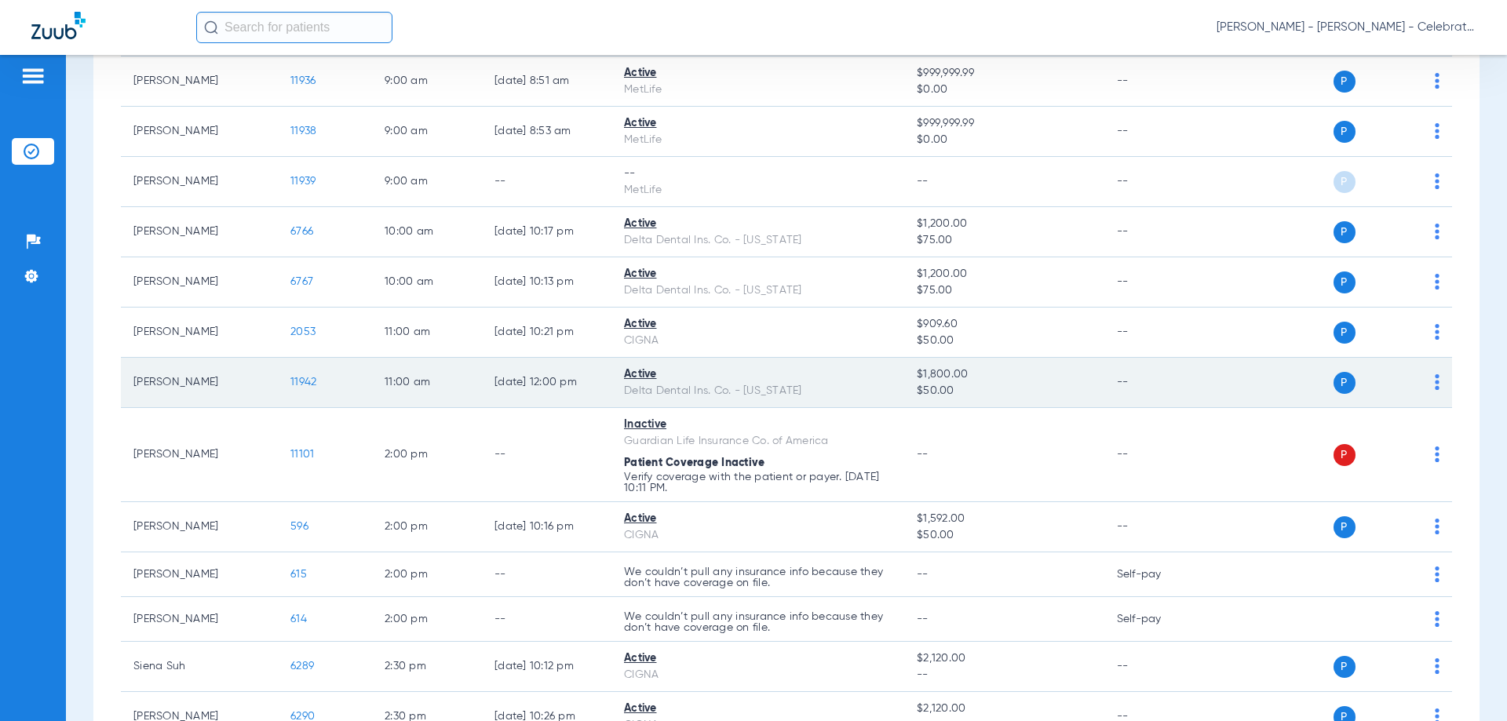
click at [310, 385] on span "11942" at bounding box center [303, 382] width 26 height 11
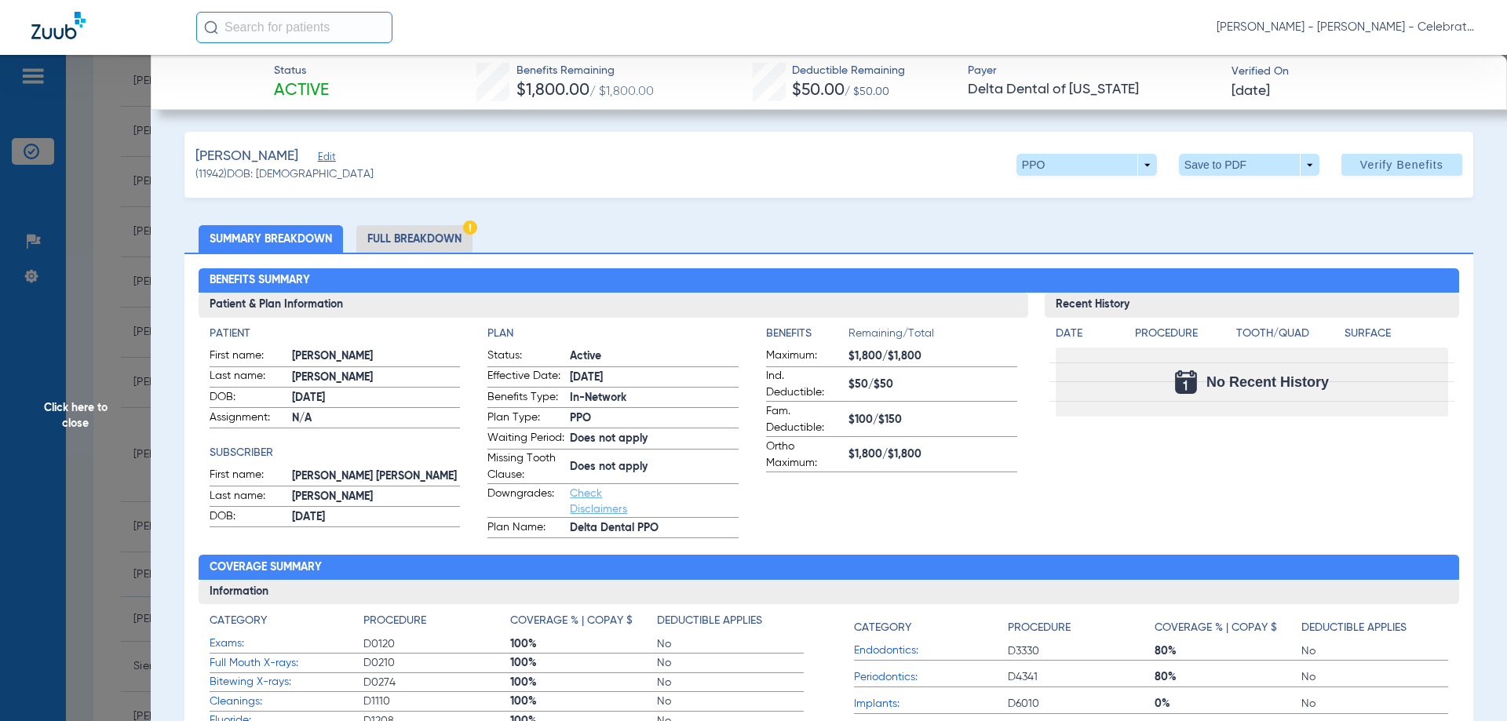
click at [414, 237] on li "Full Breakdown" at bounding box center [414, 238] width 116 height 27
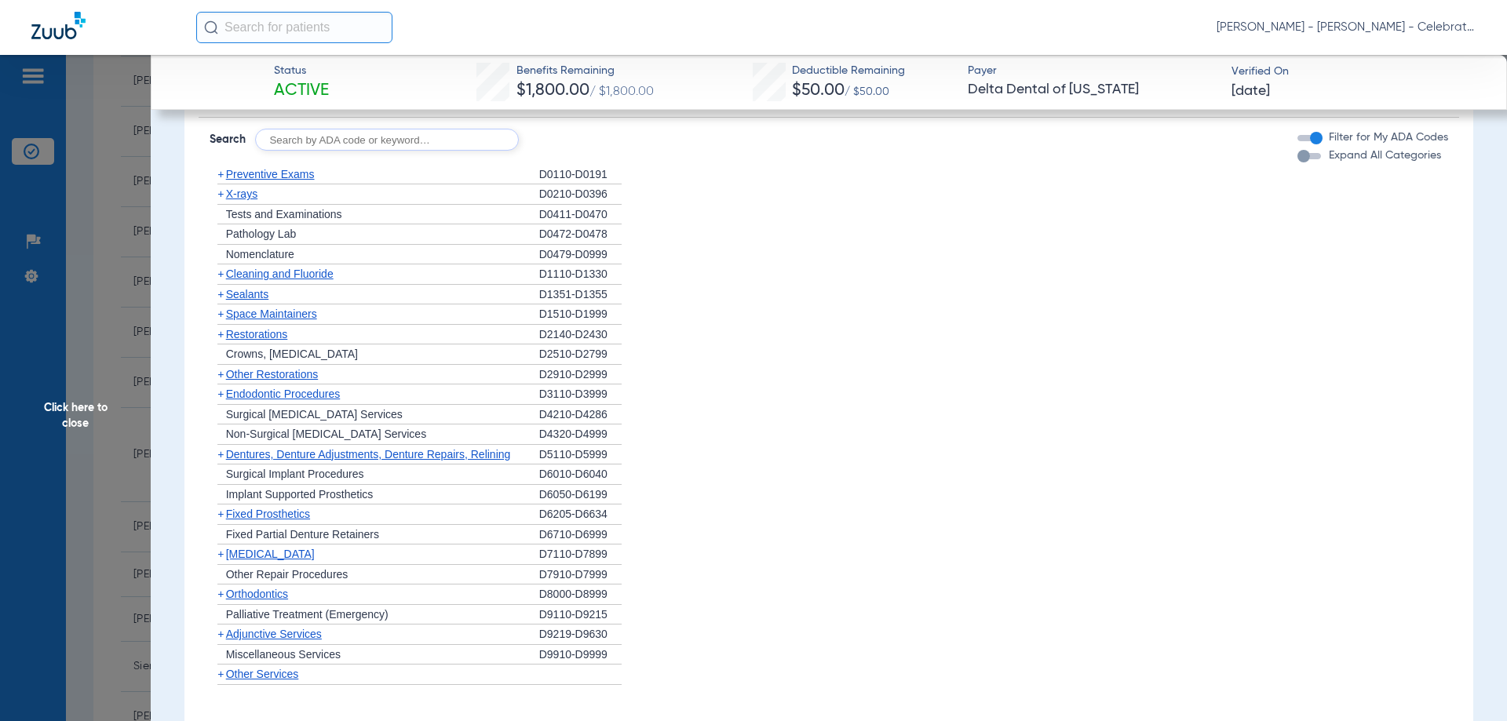
scroll to position [1397, 0]
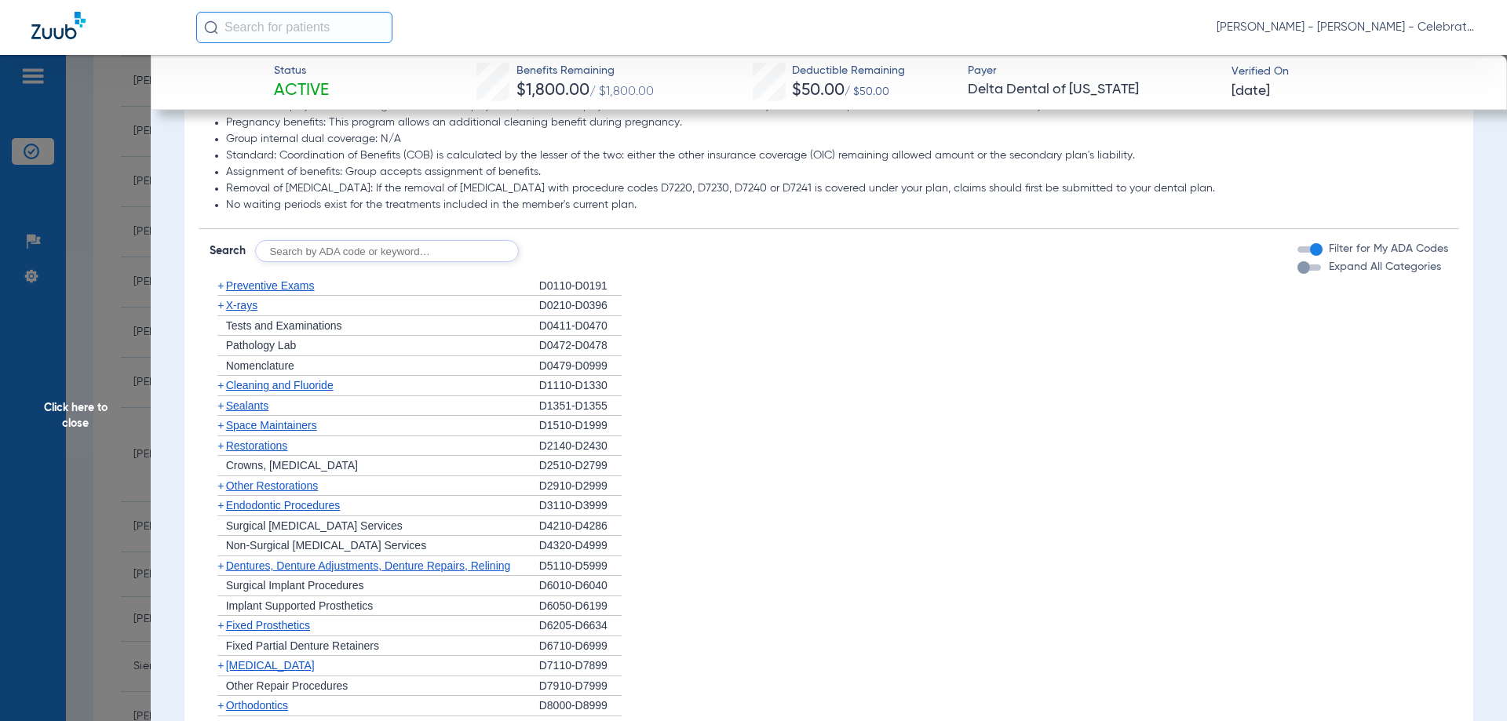
click at [271, 292] on span "Preventive Exams" at bounding box center [270, 285] width 89 height 13
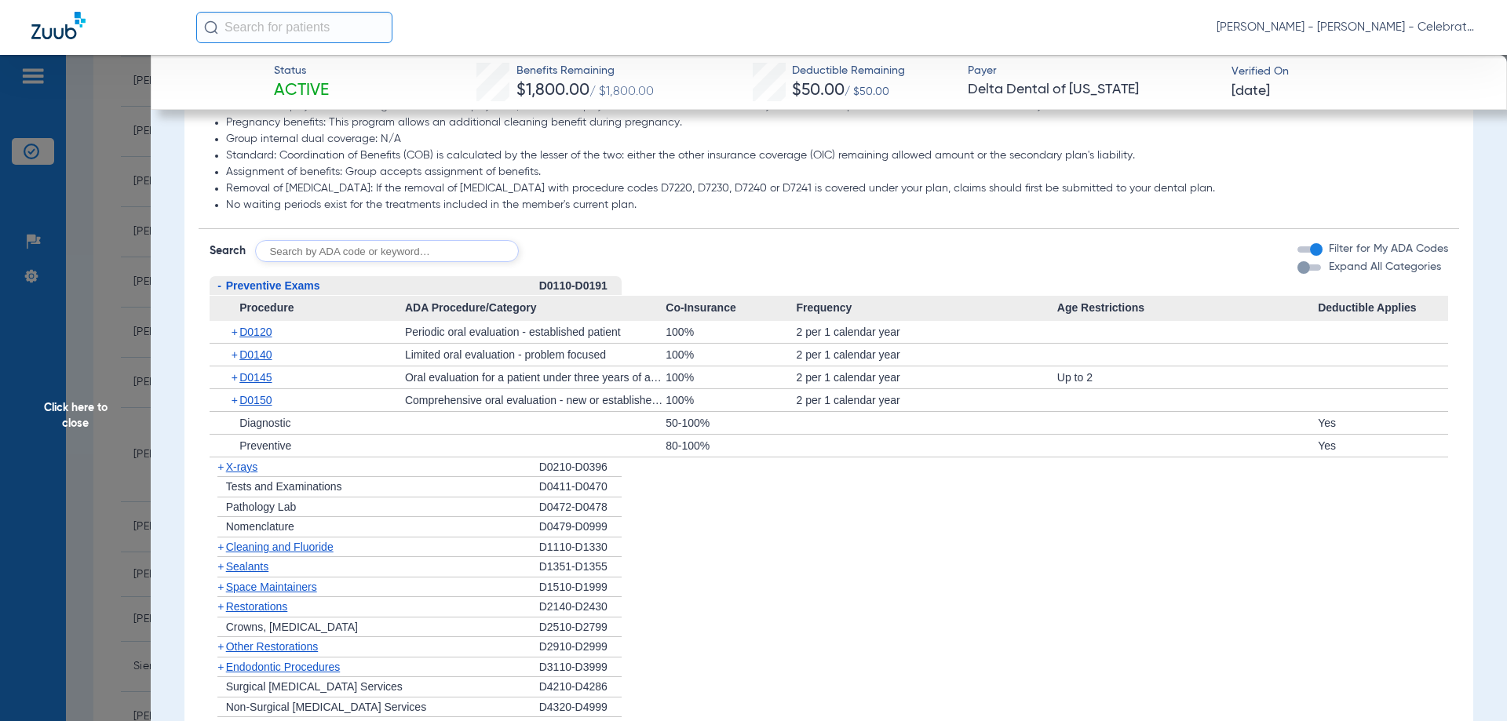
click at [271, 292] on span "Preventive Exams" at bounding box center [273, 285] width 94 height 13
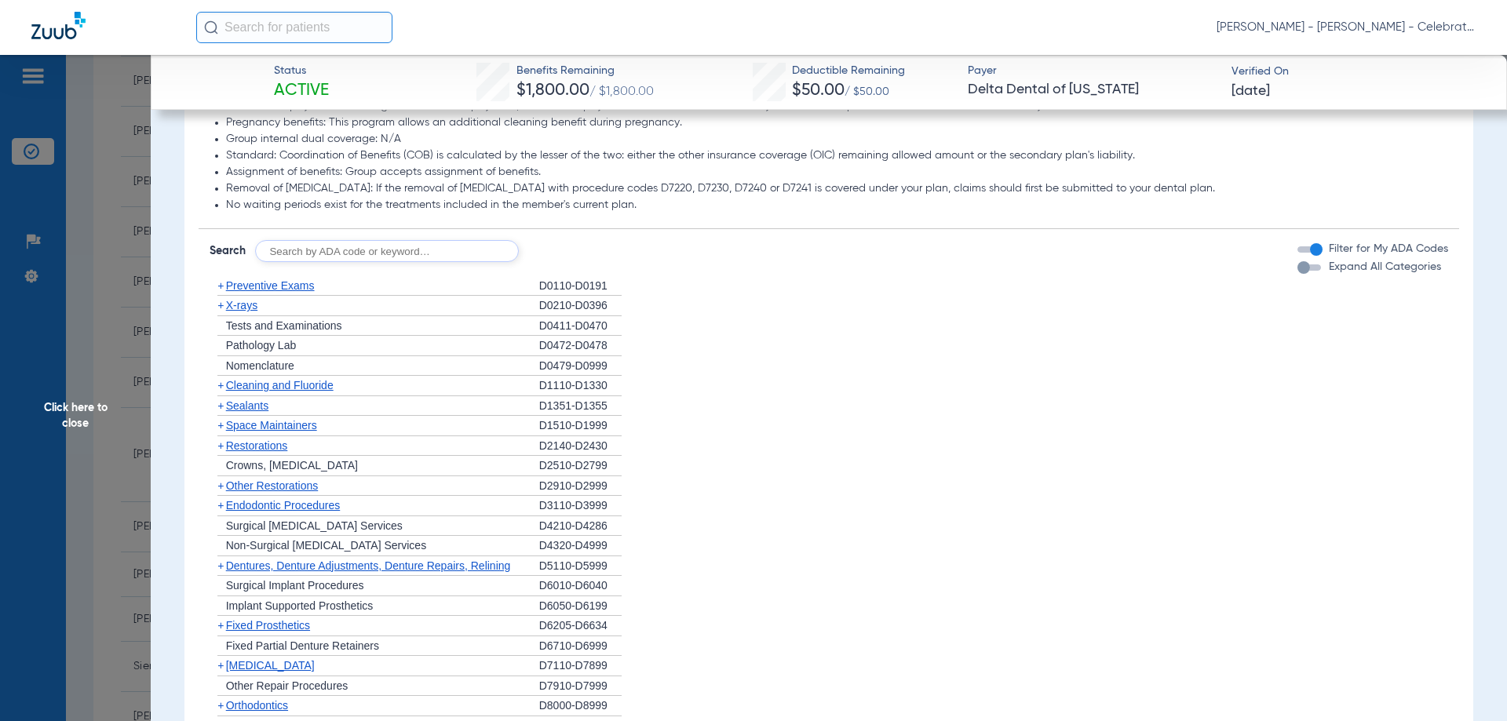
click at [249, 392] on span "Cleaning and Fluoride" at bounding box center [280, 385] width 108 height 13
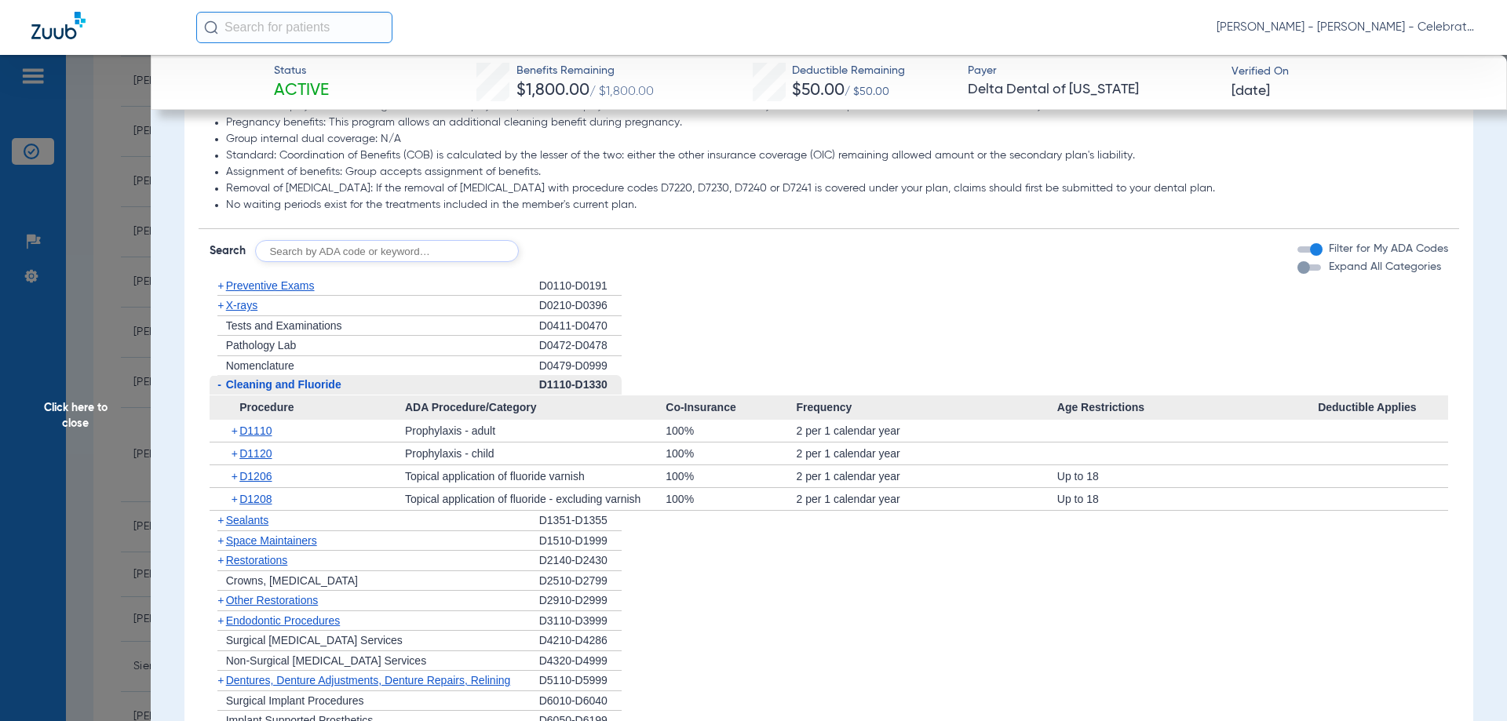
click at [249, 391] on span "Cleaning and Fluoride" at bounding box center [283, 384] width 115 height 13
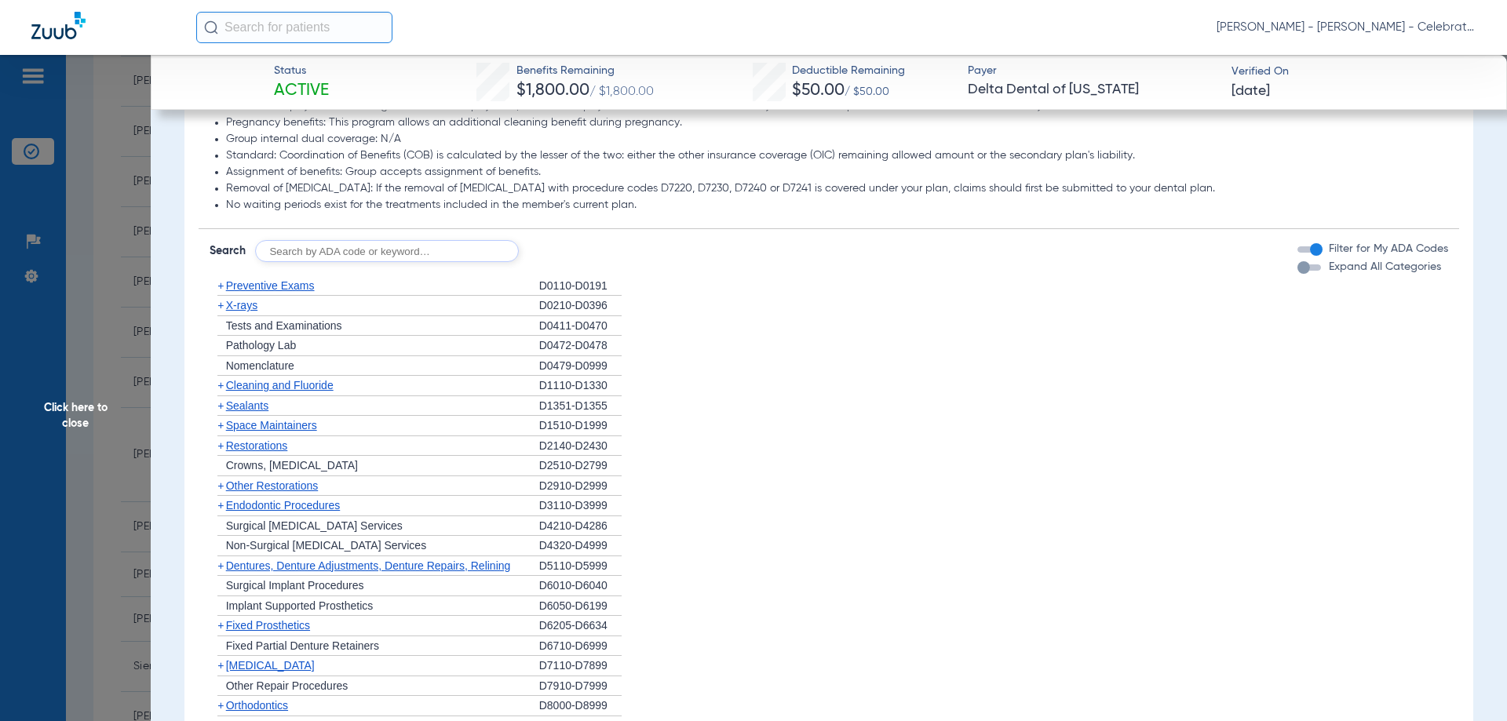
click at [239, 312] on span "X-rays" at bounding box center [241, 305] width 31 height 13
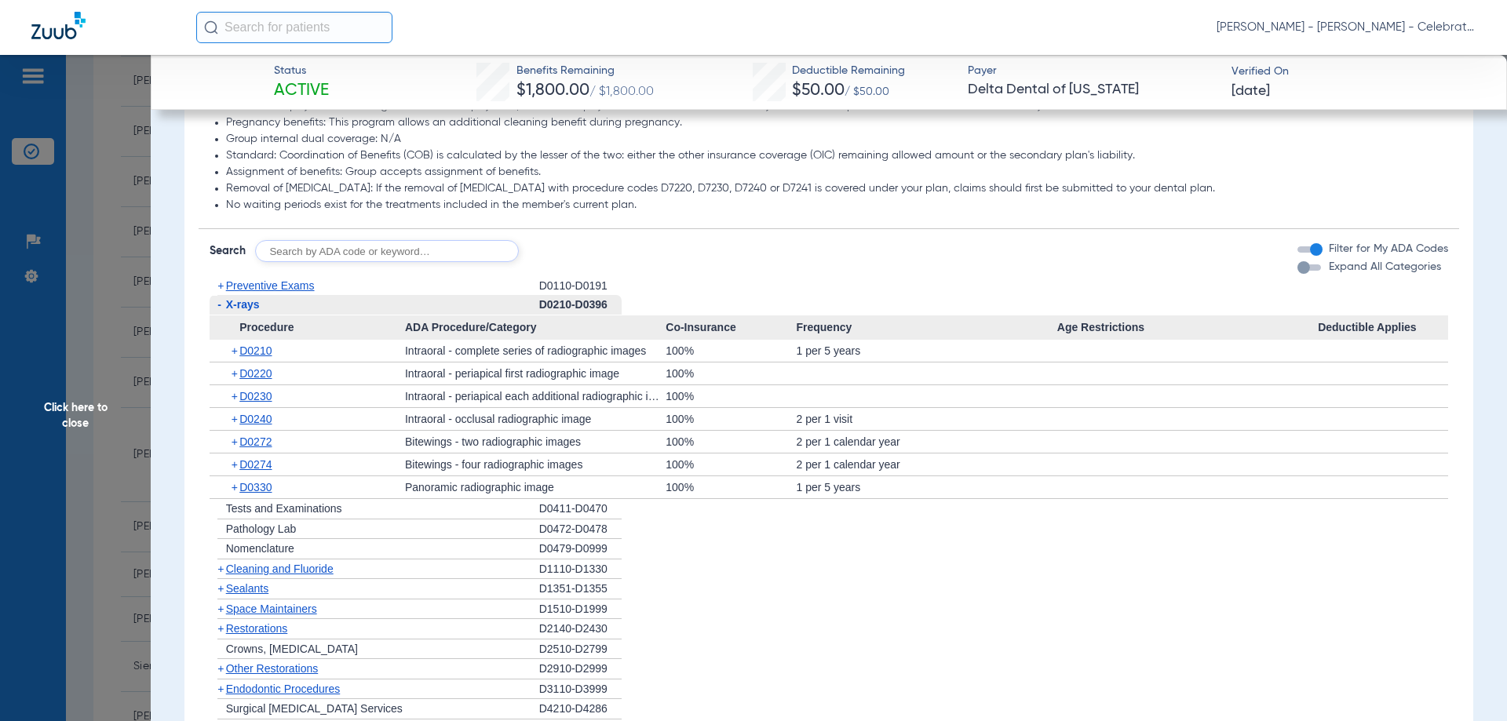
click at [239, 311] on span "X-rays" at bounding box center [243, 304] width 34 height 13
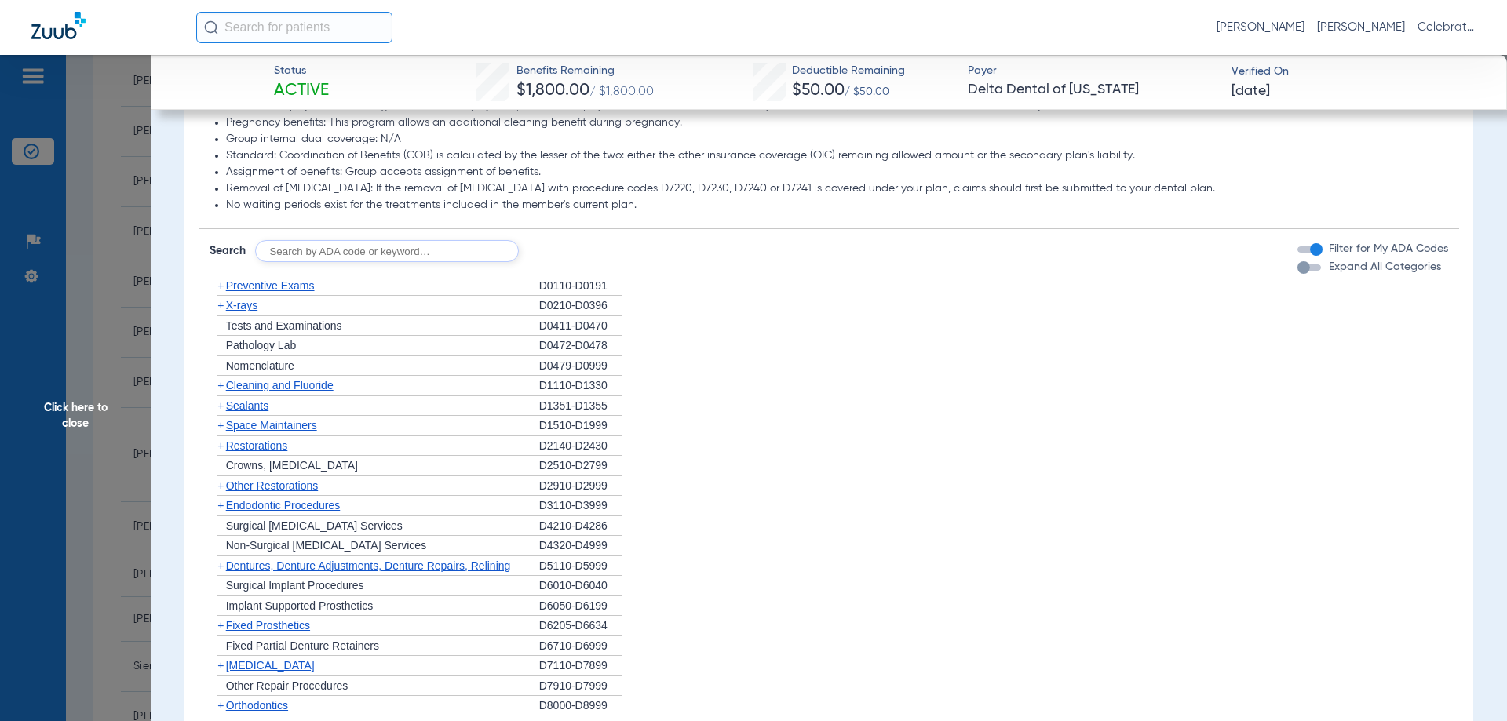
click at [242, 412] on span "Sealants" at bounding box center [247, 405] width 42 height 13
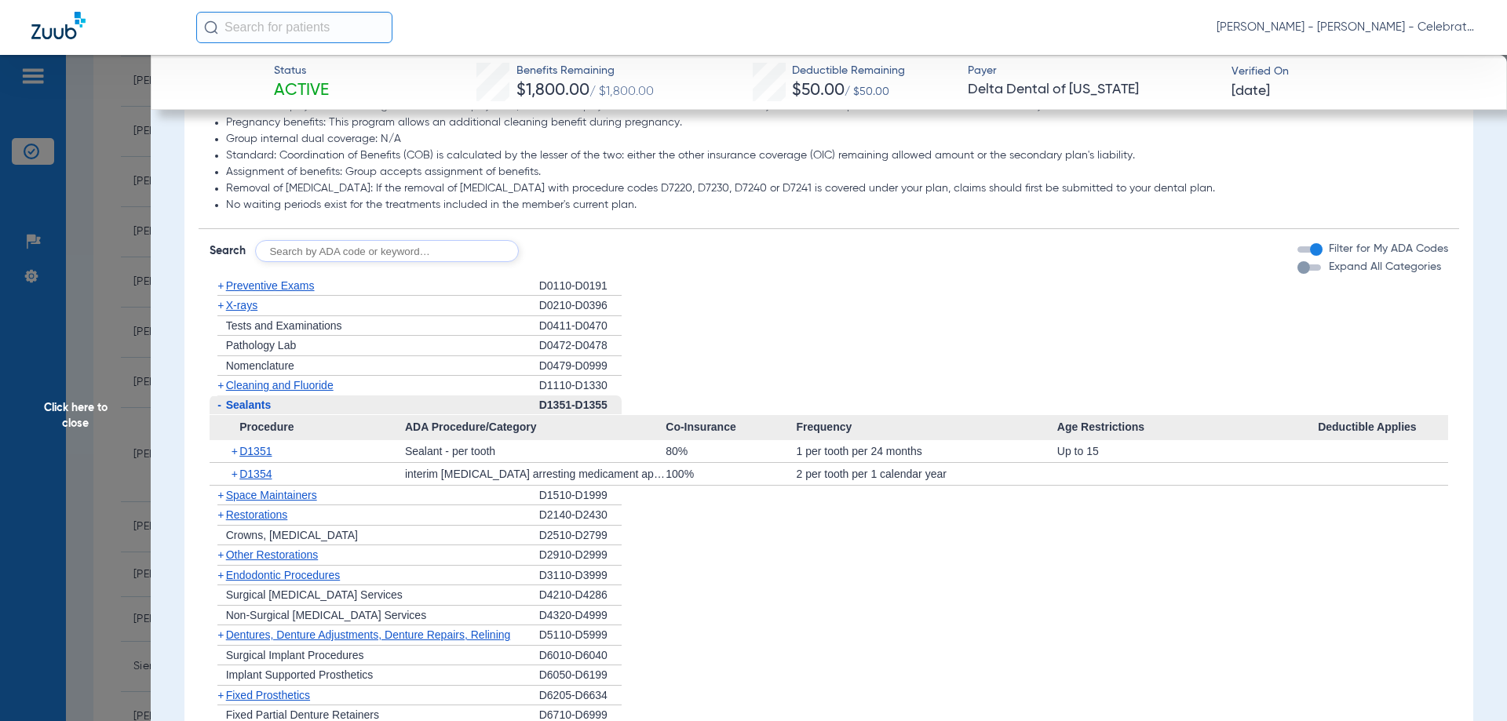
click at [78, 410] on span "Click here to close" at bounding box center [75, 415] width 151 height 721
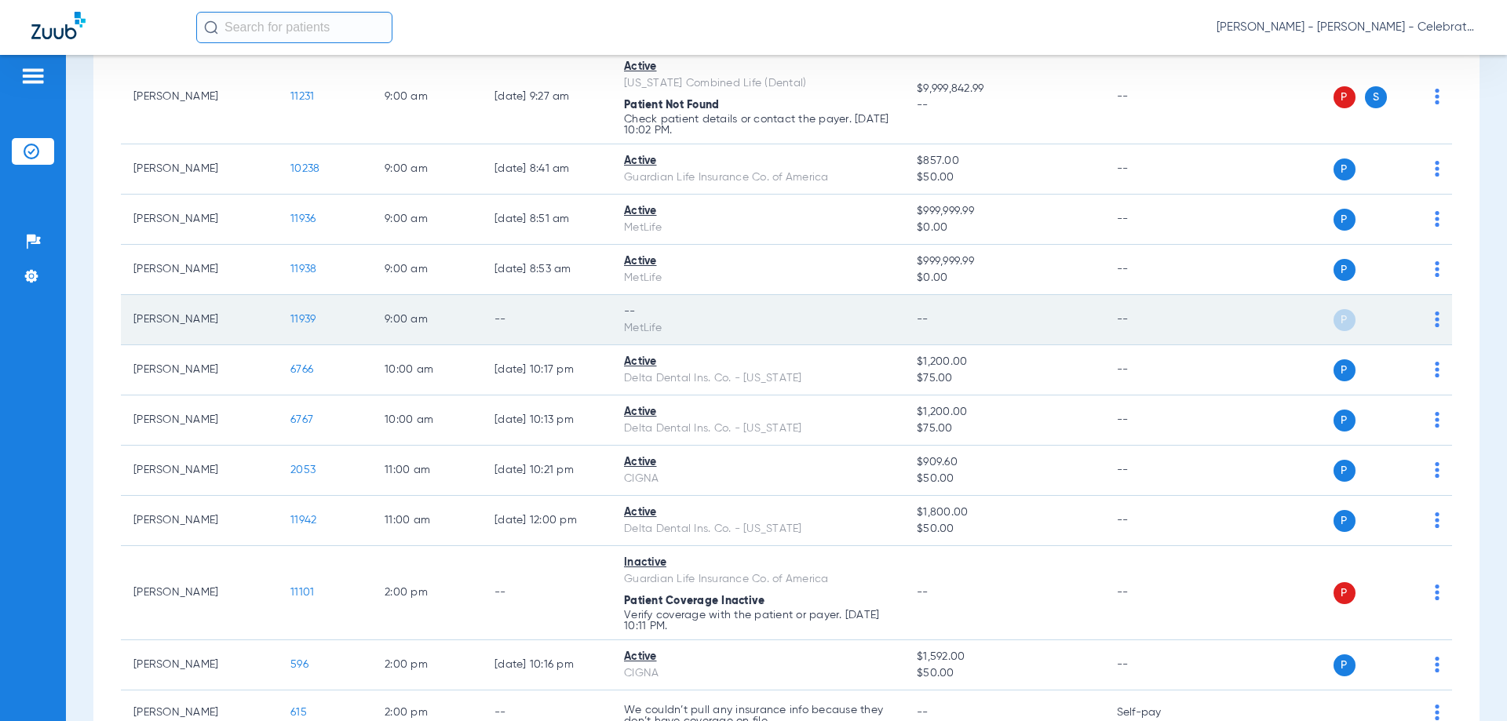
scroll to position [549, 0]
